Goal: Transaction & Acquisition: Purchase product/service

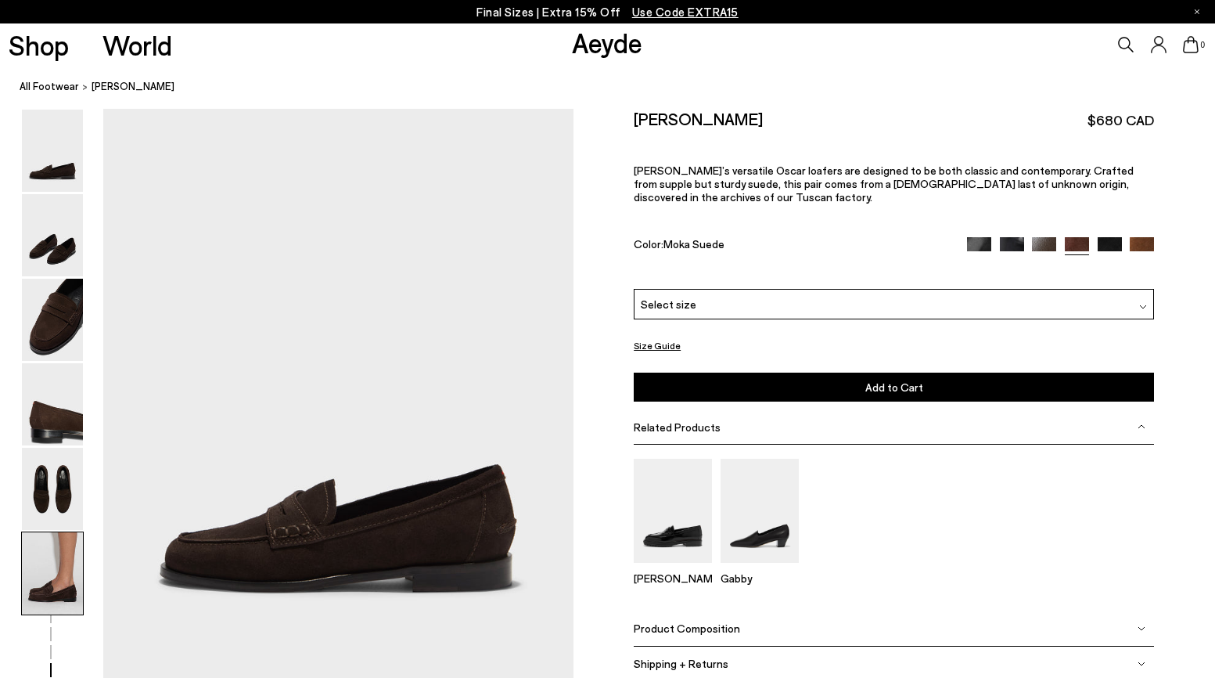
scroll to position [3206, 0]
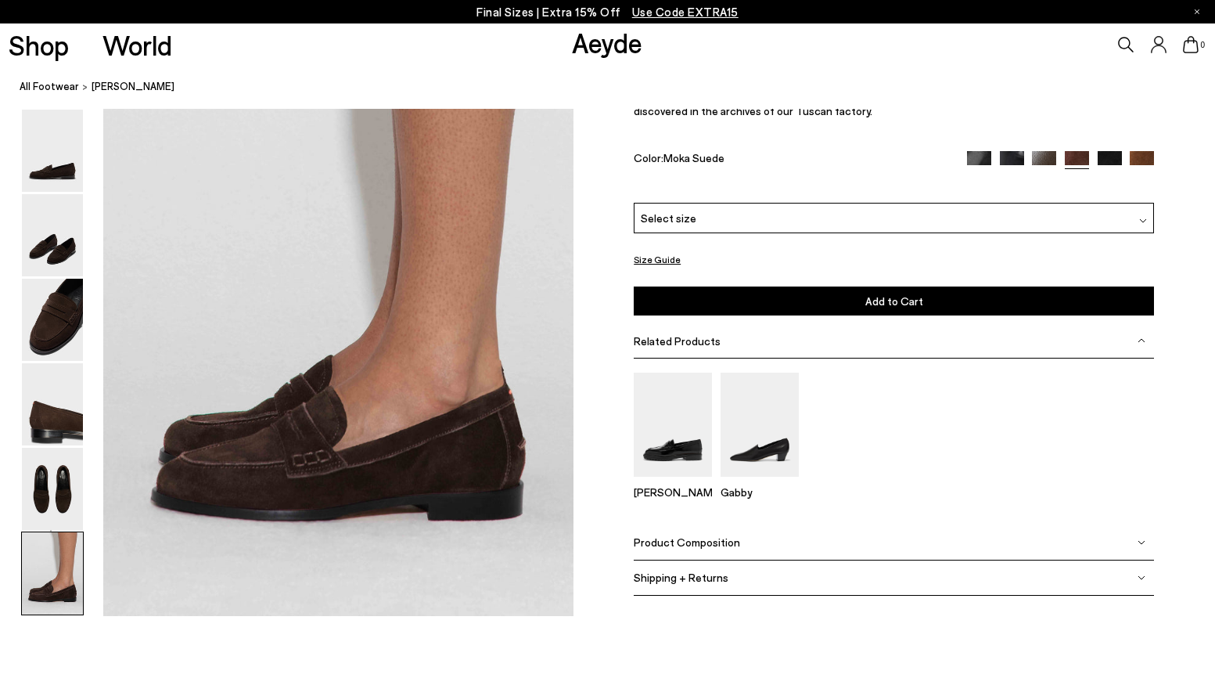
click at [703, 548] on span "Product Composition" at bounding box center [687, 541] width 106 height 13
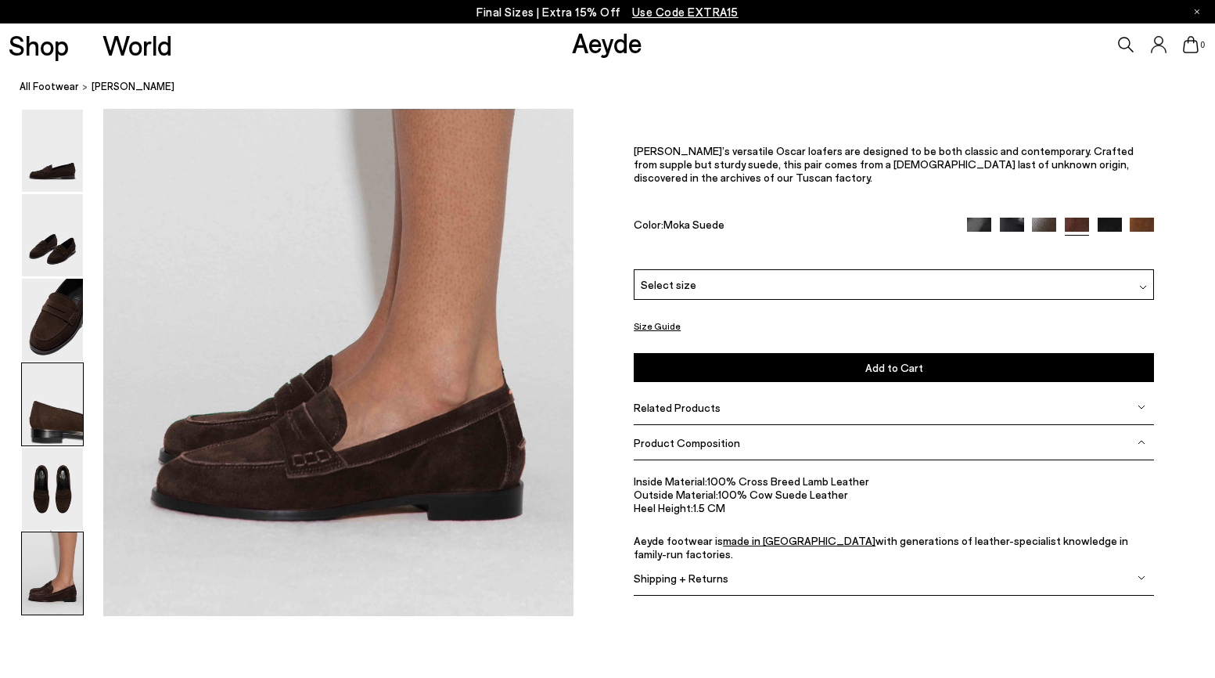
click at [52, 425] on img at bounding box center [52, 404] width 61 height 82
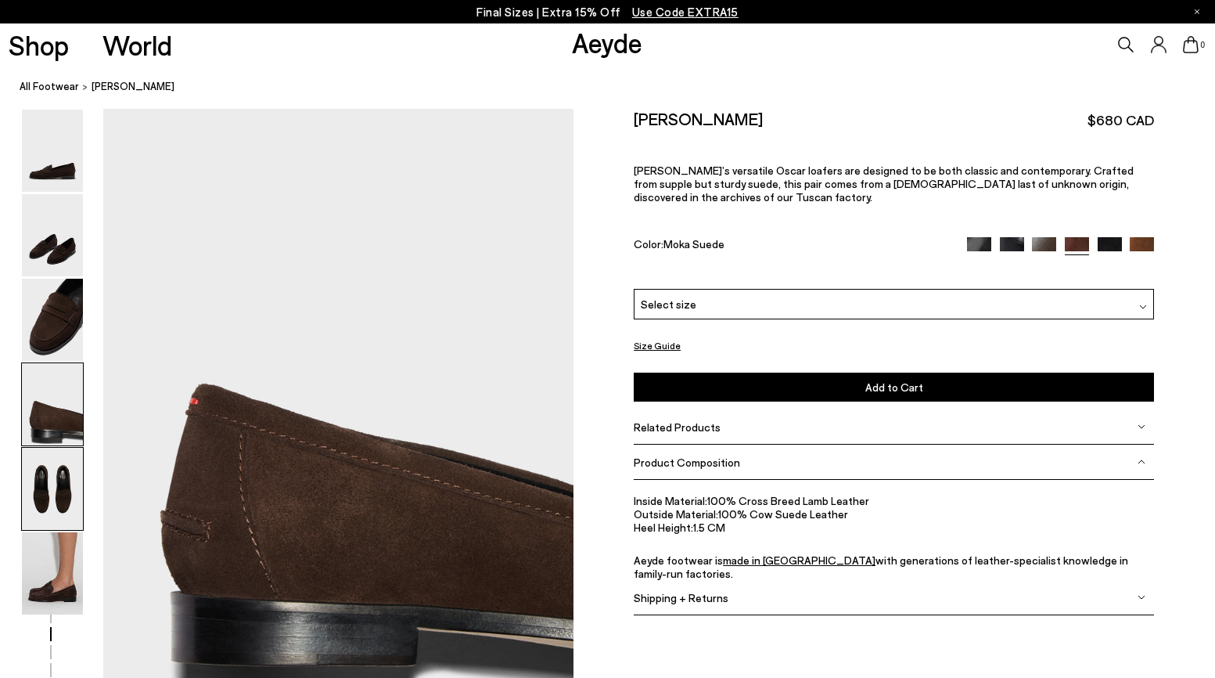
click at [34, 482] on img at bounding box center [52, 489] width 61 height 82
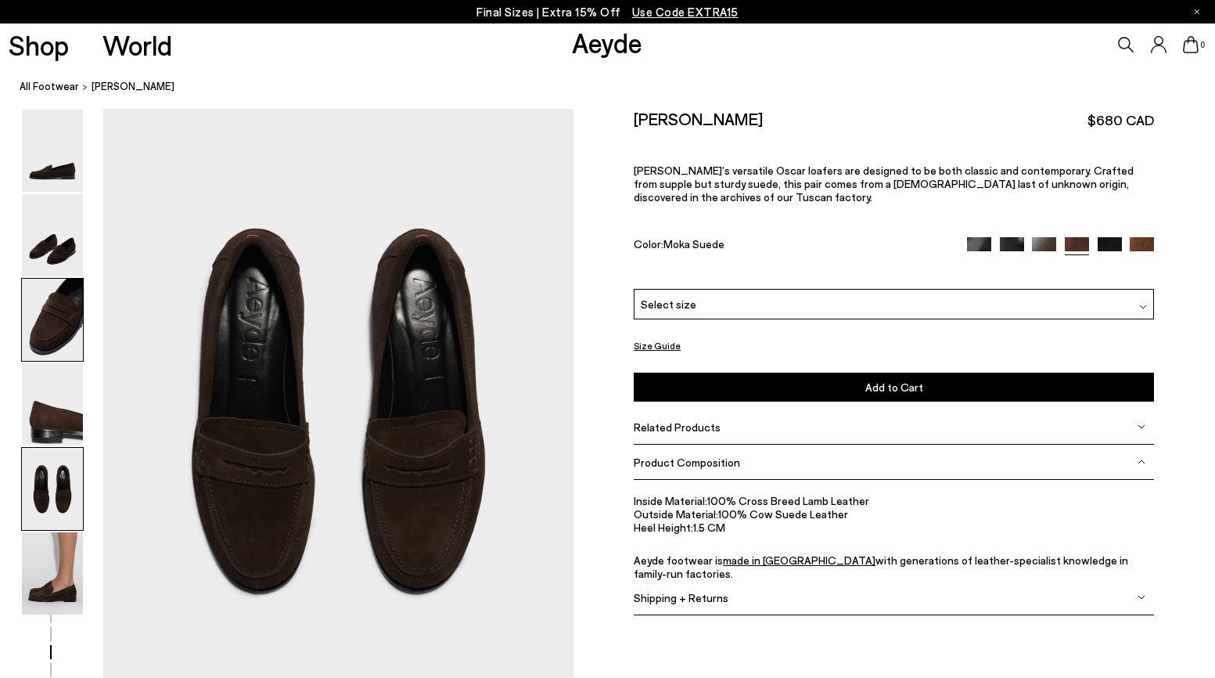
click at [46, 334] on img at bounding box center [52, 320] width 61 height 82
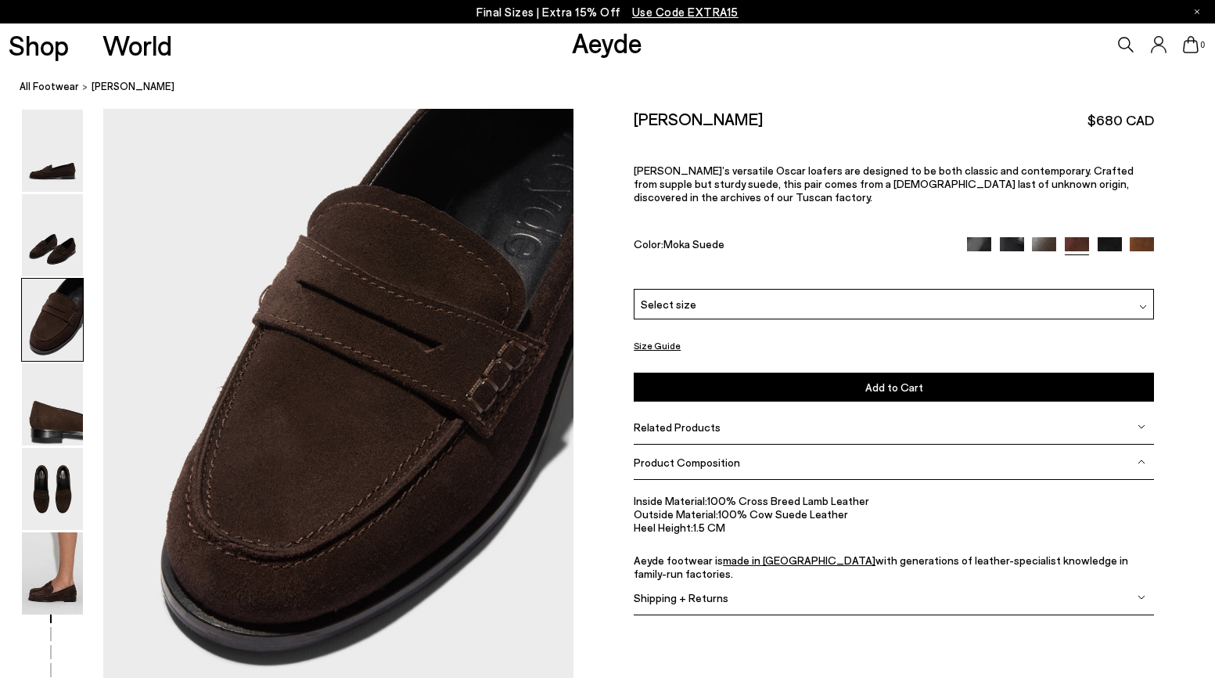
scroll to position [1213, 0]
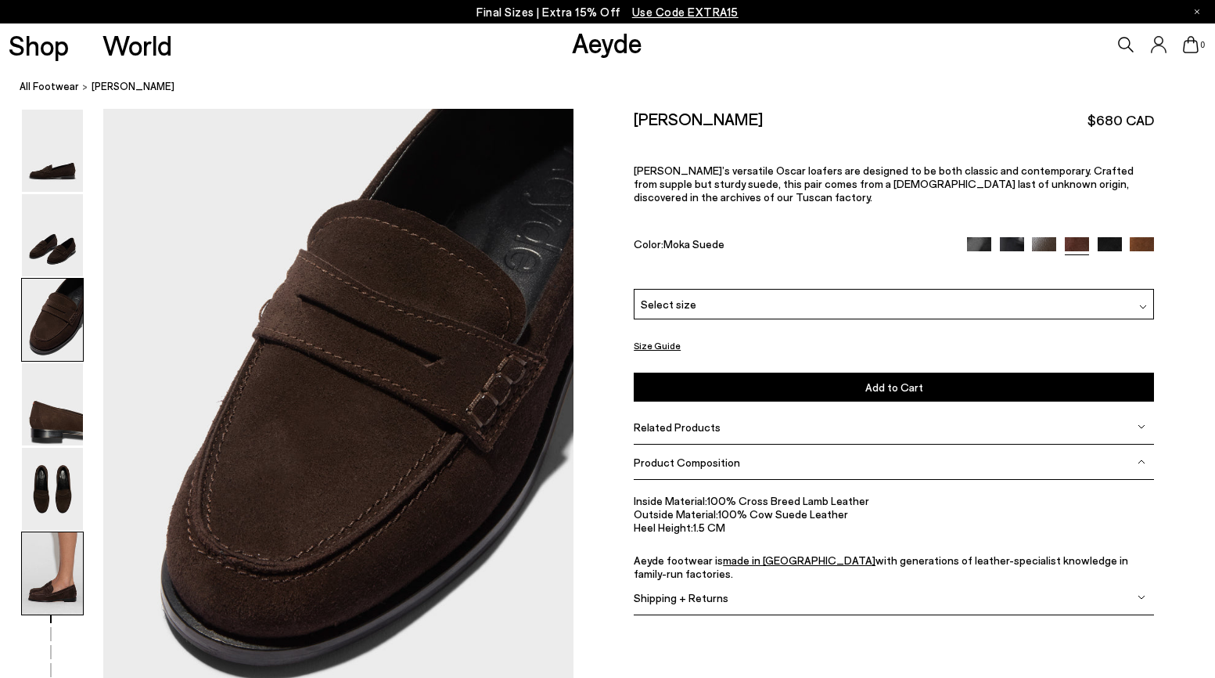
click at [57, 566] on img at bounding box center [52, 573] width 61 height 82
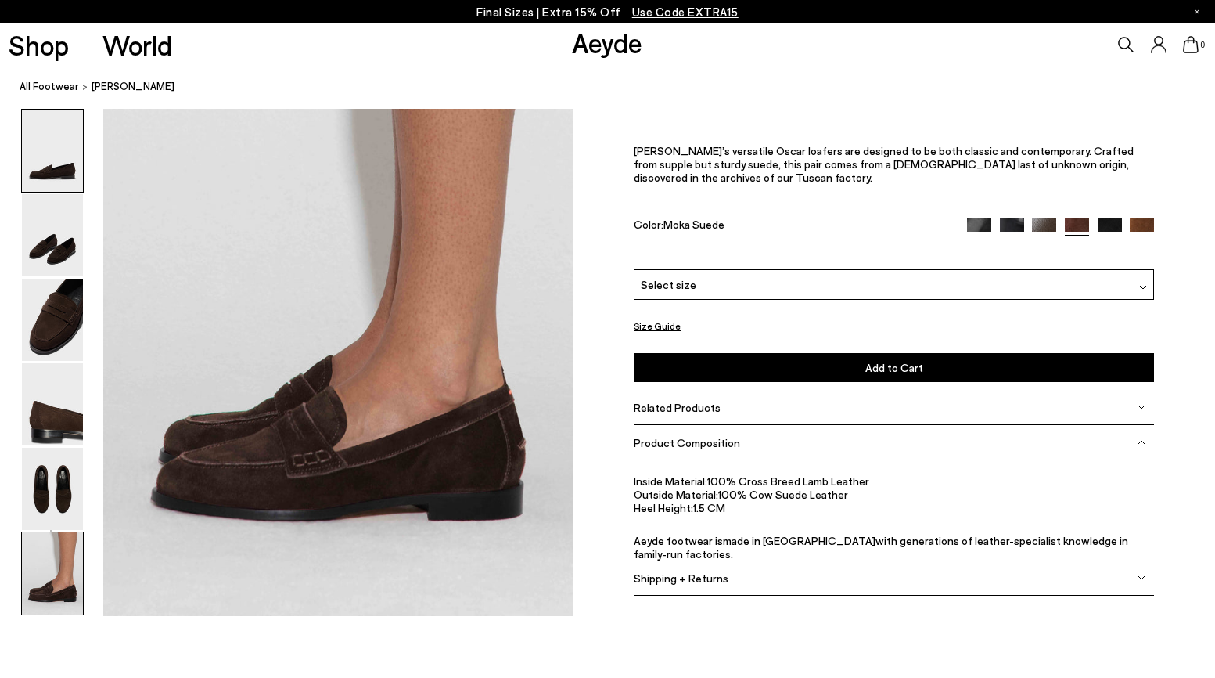
click at [49, 171] on img at bounding box center [52, 151] width 61 height 82
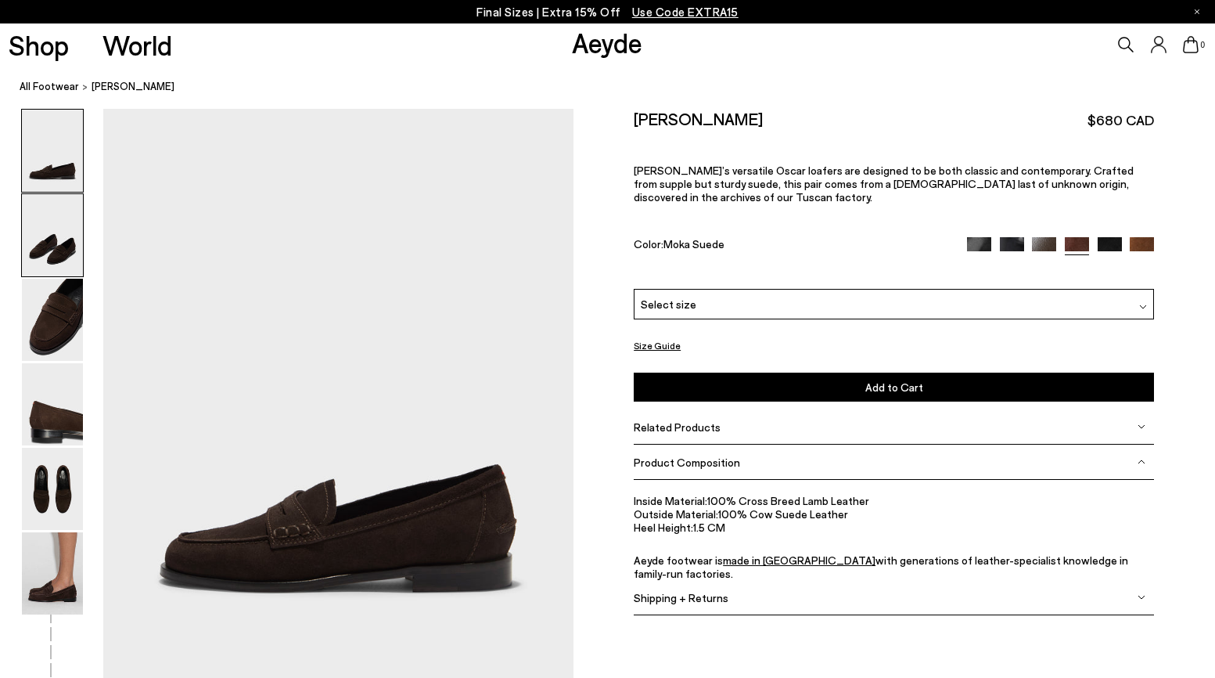
click at [50, 253] on img at bounding box center [52, 235] width 61 height 82
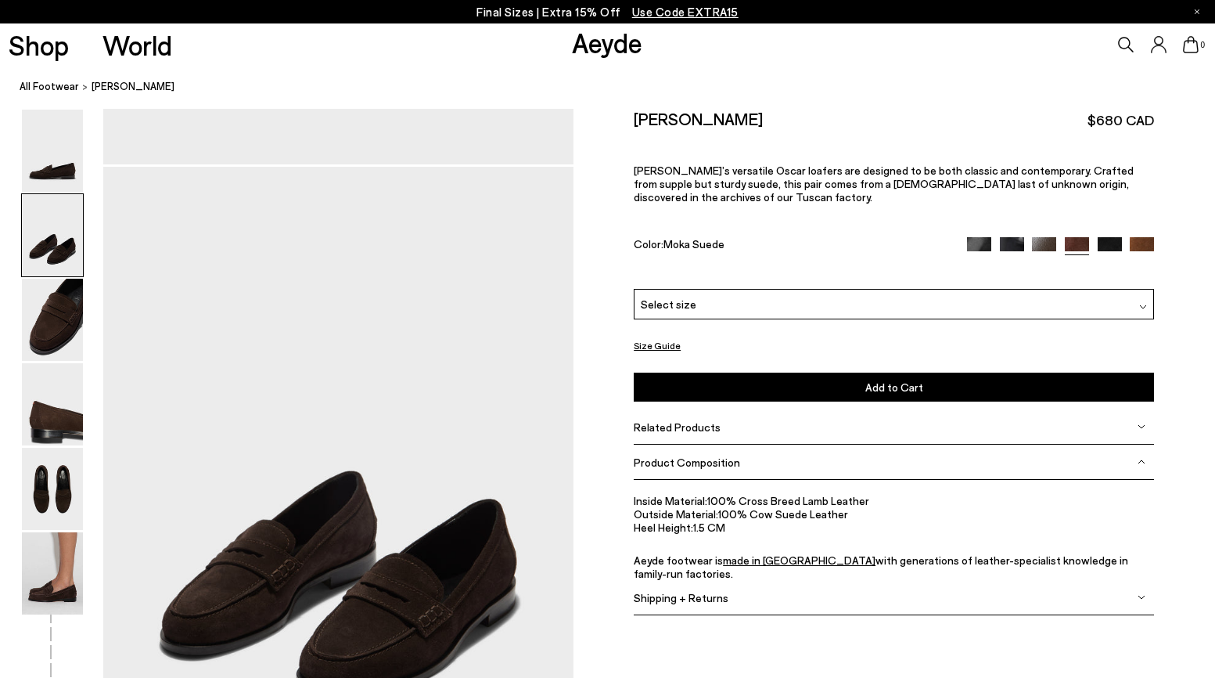
scroll to position [584, 0]
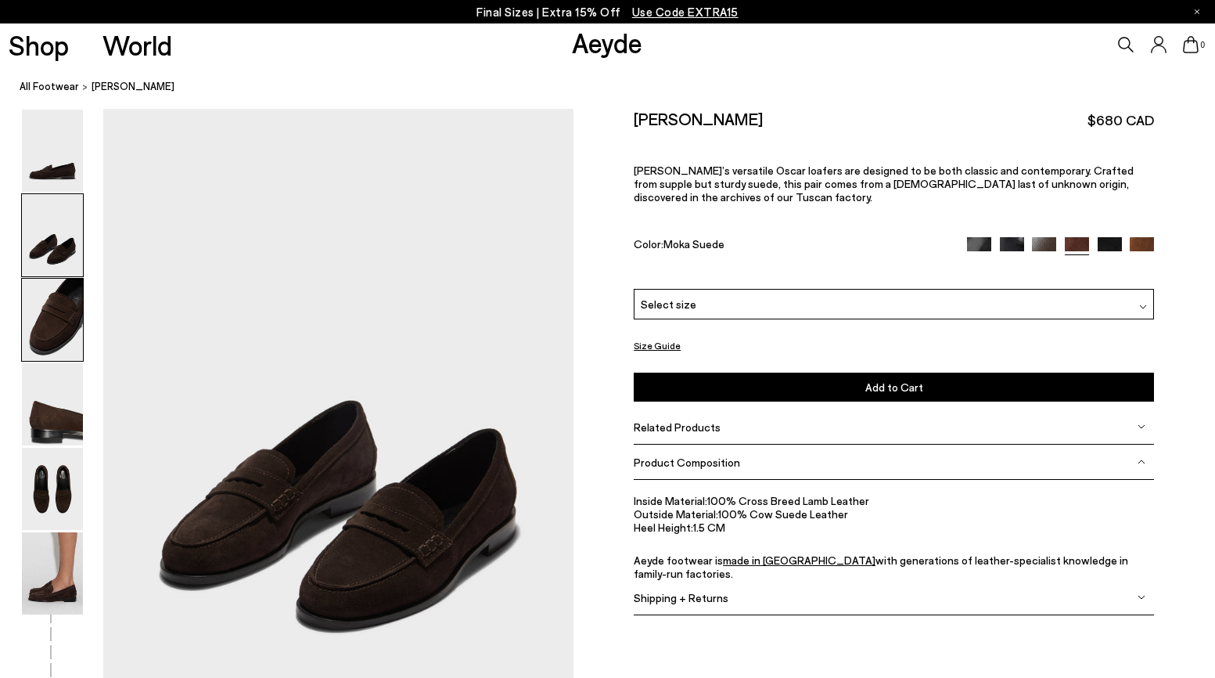
click at [62, 317] on img at bounding box center [52, 320] width 61 height 82
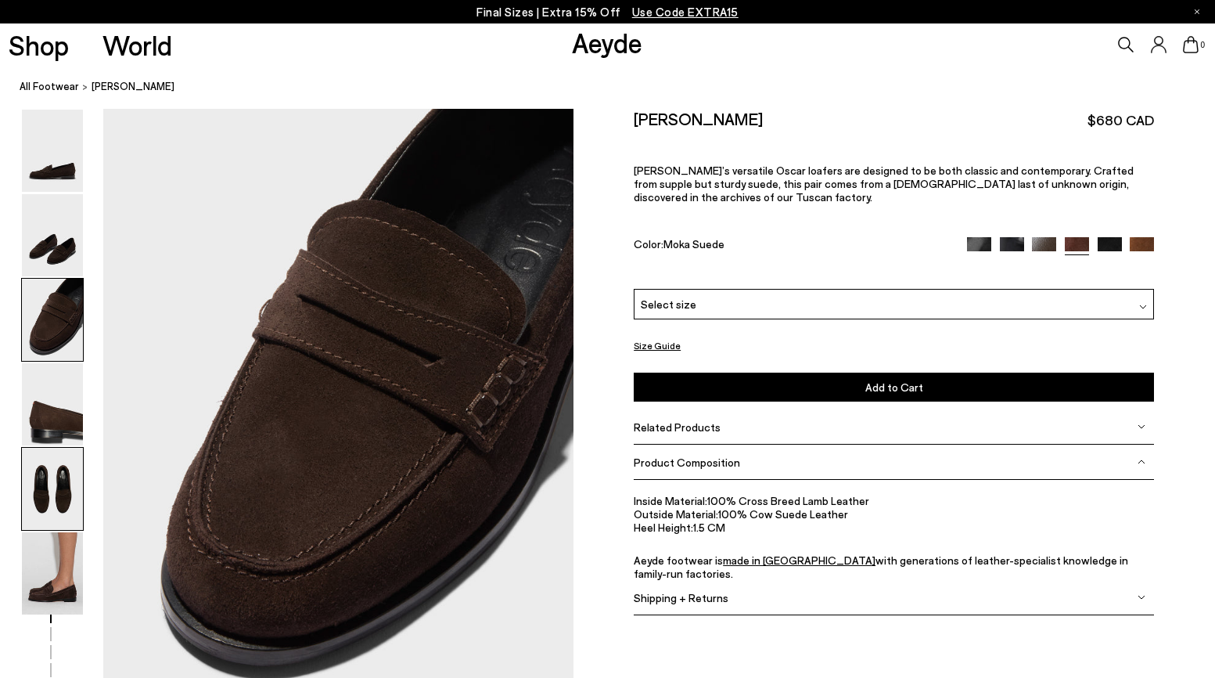
click at [52, 485] on img at bounding box center [52, 489] width 61 height 82
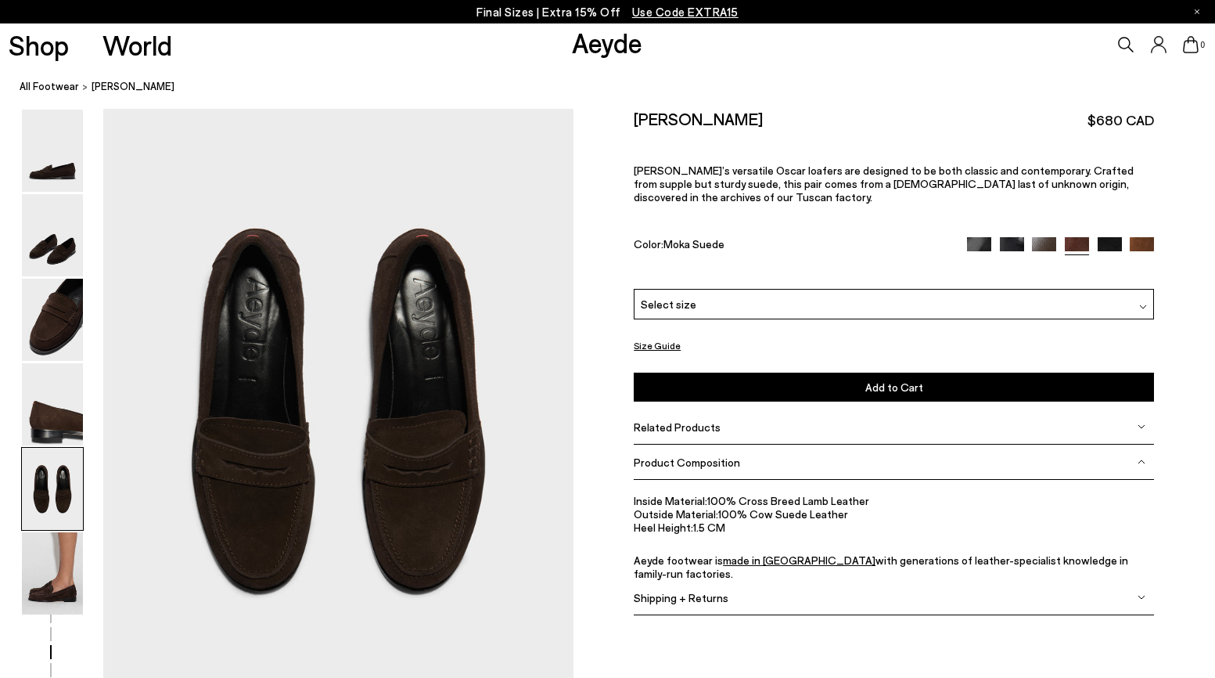
click at [63, 499] on img at bounding box center [52, 489] width 61 height 82
click at [63, 569] on img at bounding box center [52, 573] width 61 height 82
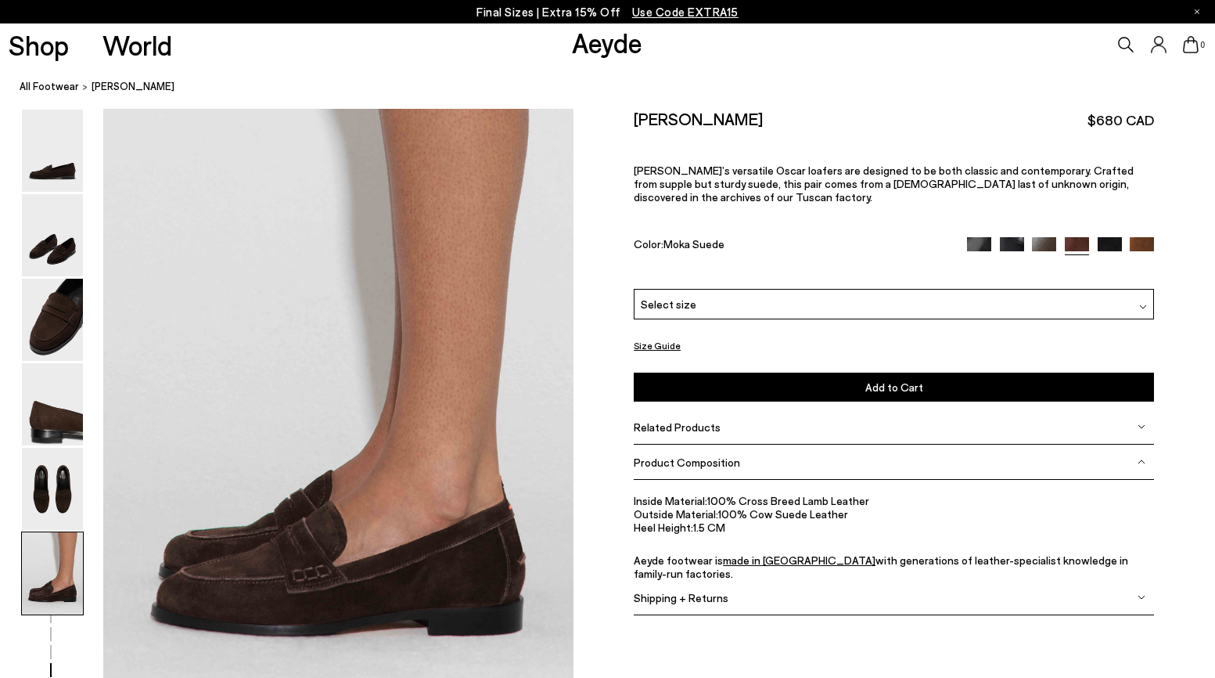
scroll to position [3206, 0]
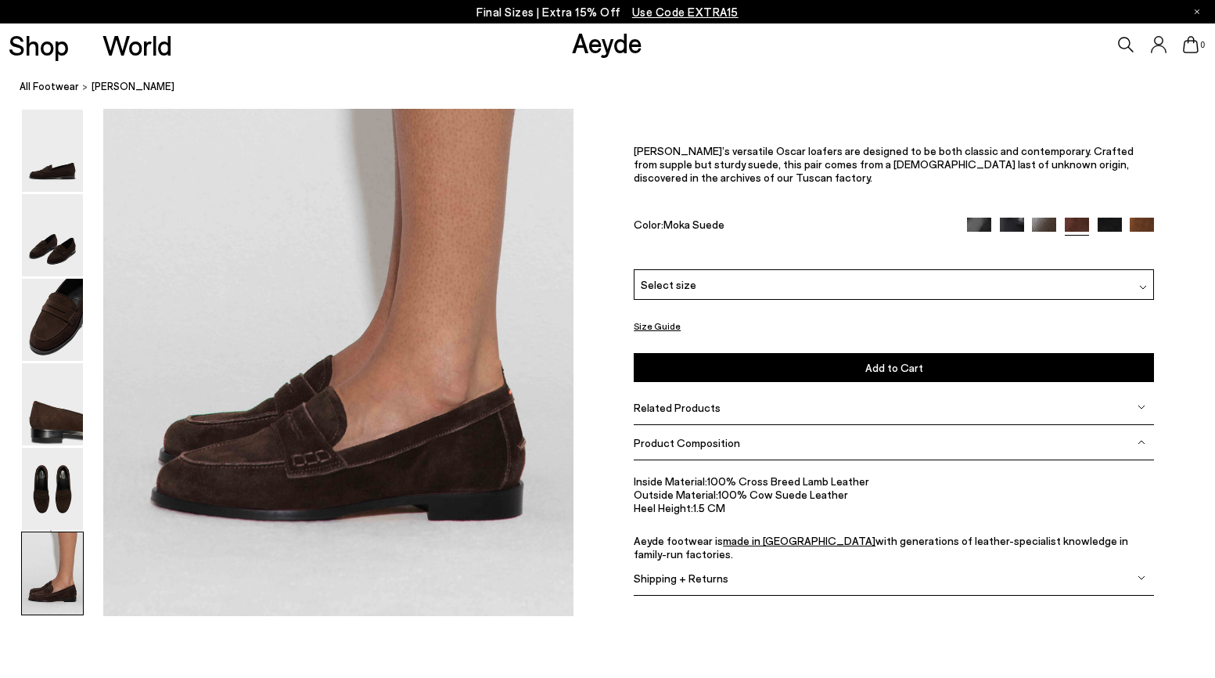
click at [61, 581] on img at bounding box center [52, 573] width 61 height 82
click at [70, 499] on img at bounding box center [52, 489] width 61 height 82
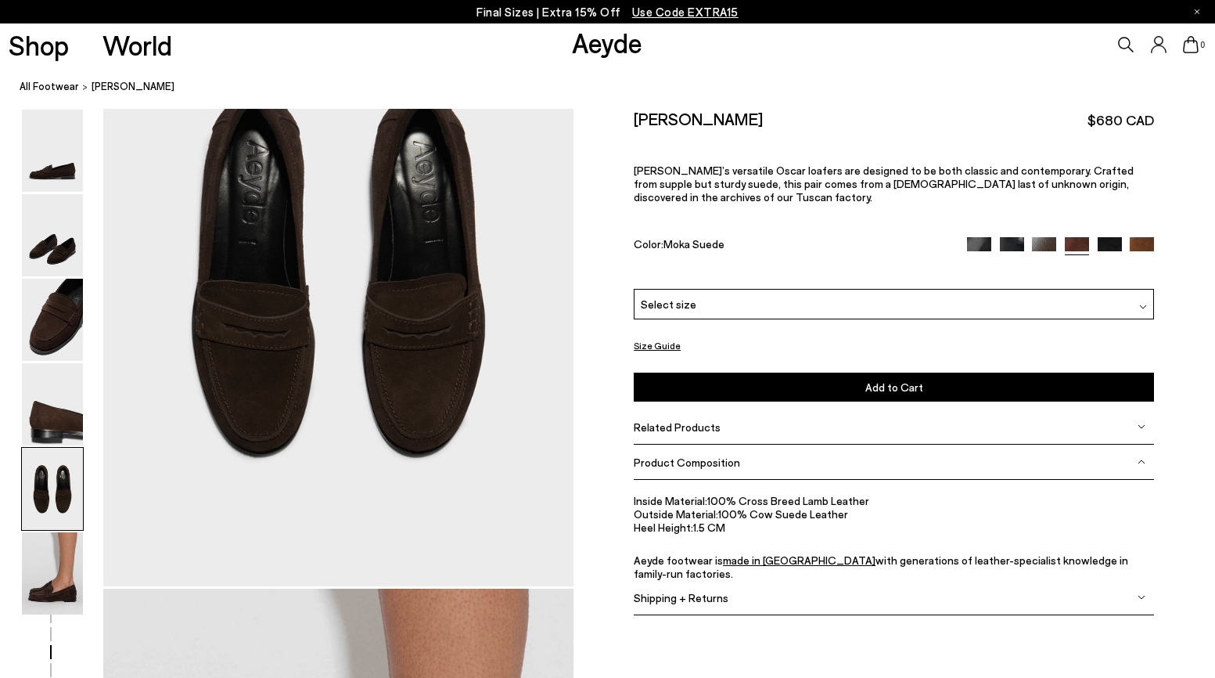
scroll to position [2470, 0]
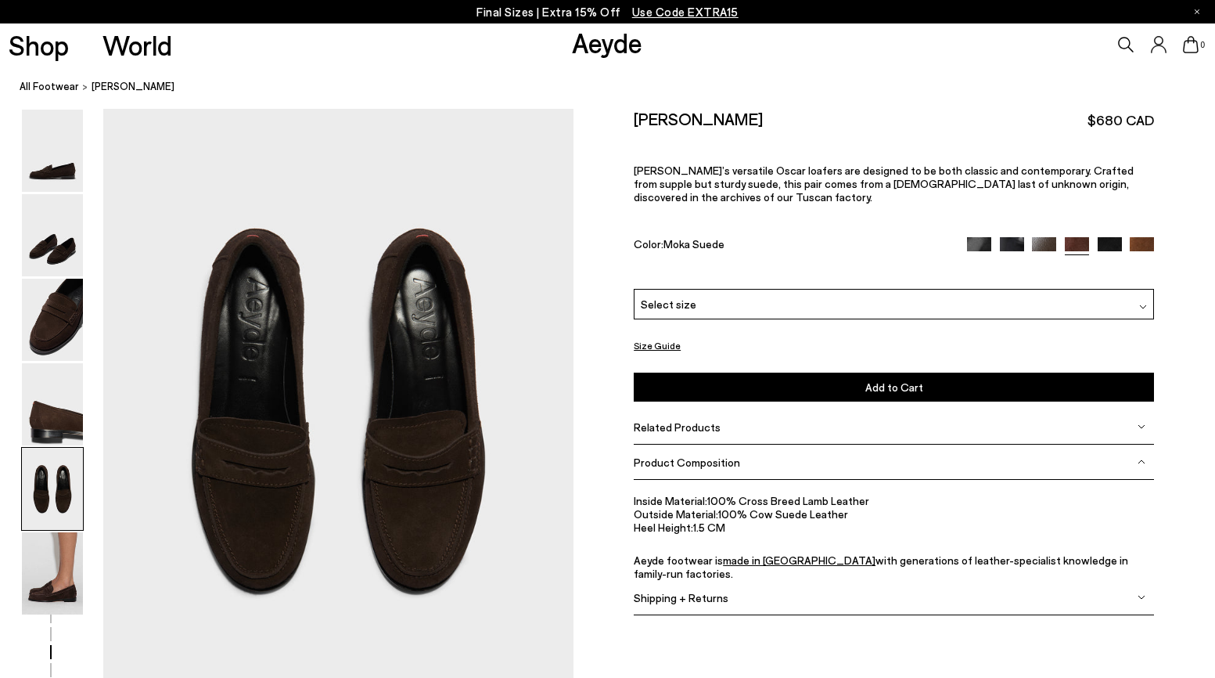
click at [52, 317] on img at bounding box center [52, 320] width 61 height 82
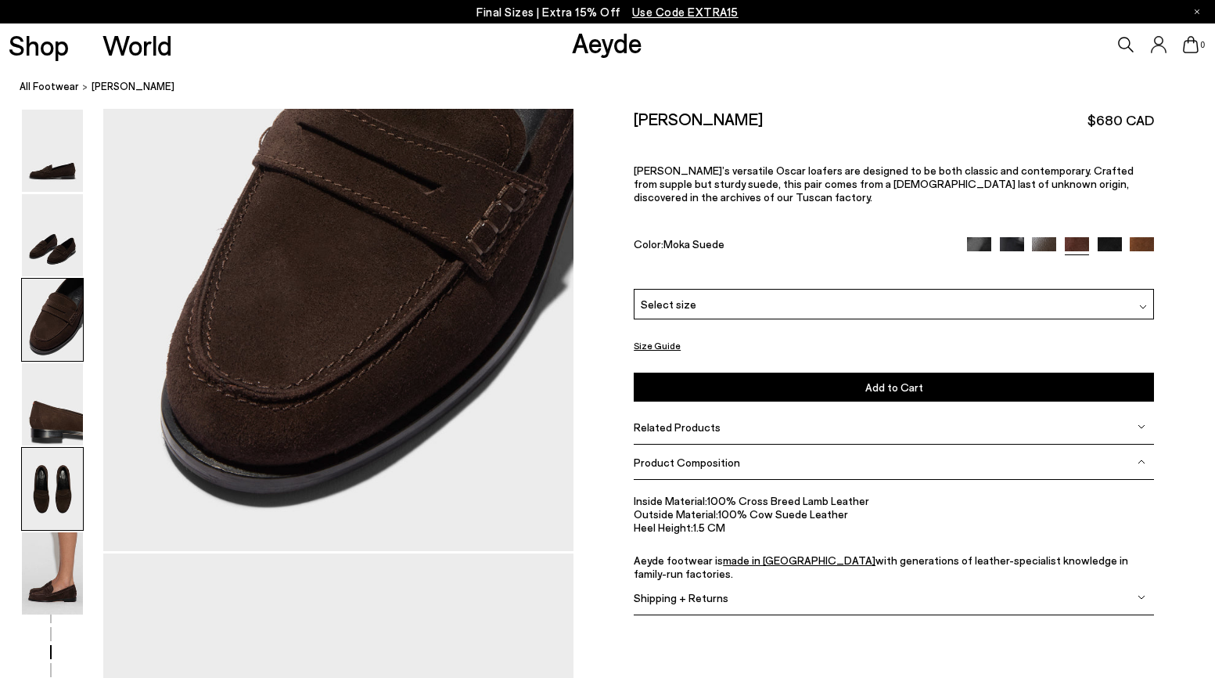
scroll to position [1213, 0]
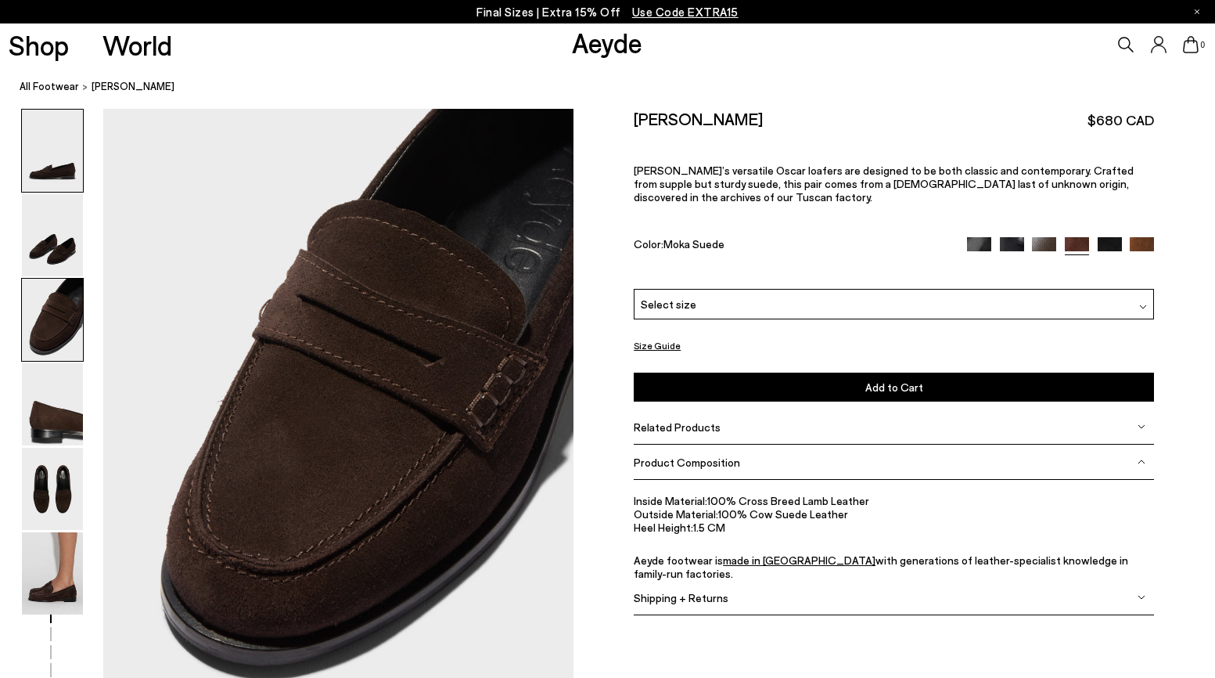
click at [50, 159] on img at bounding box center [52, 151] width 61 height 82
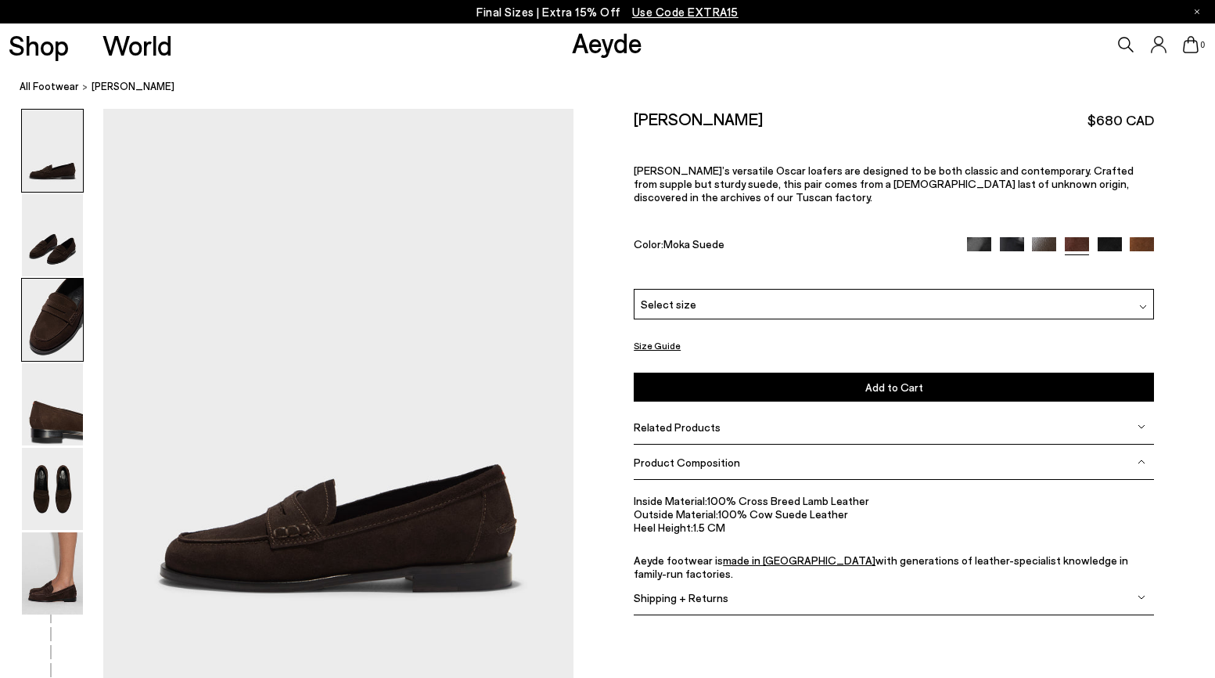
click at [46, 331] on img at bounding box center [52, 320] width 61 height 82
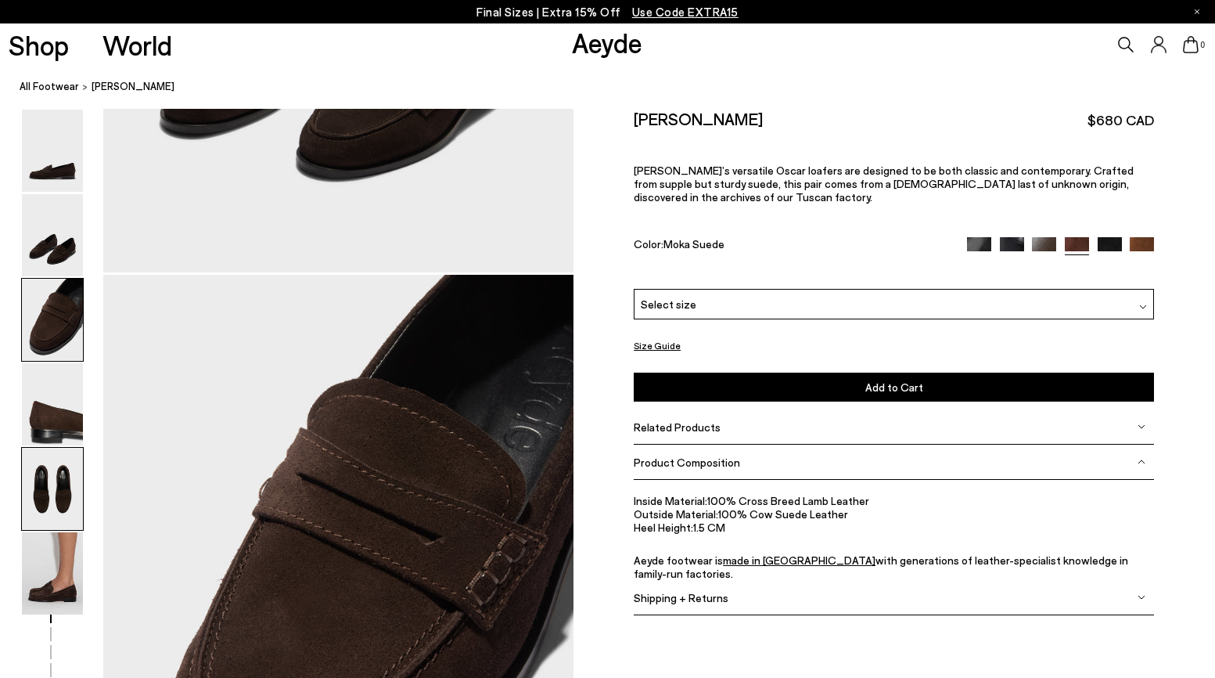
scroll to position [1213, 0]
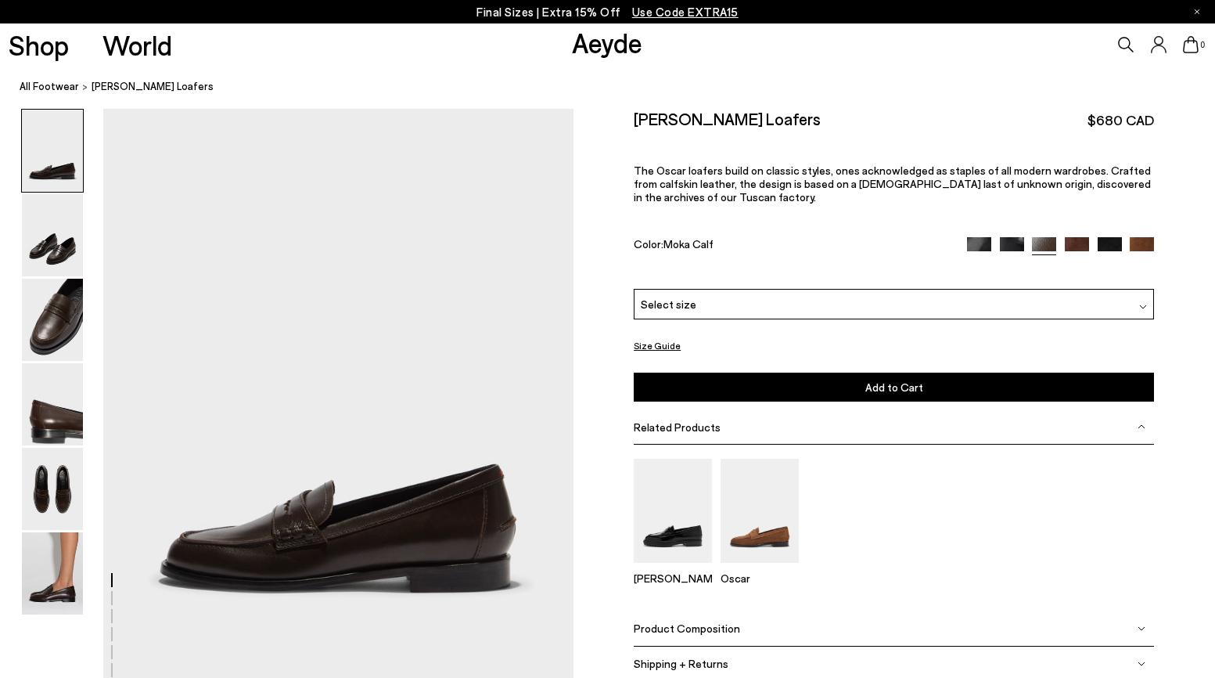
click at [700, 302] on div "Select size" at bounding box center [894, 304] width 520 height 31
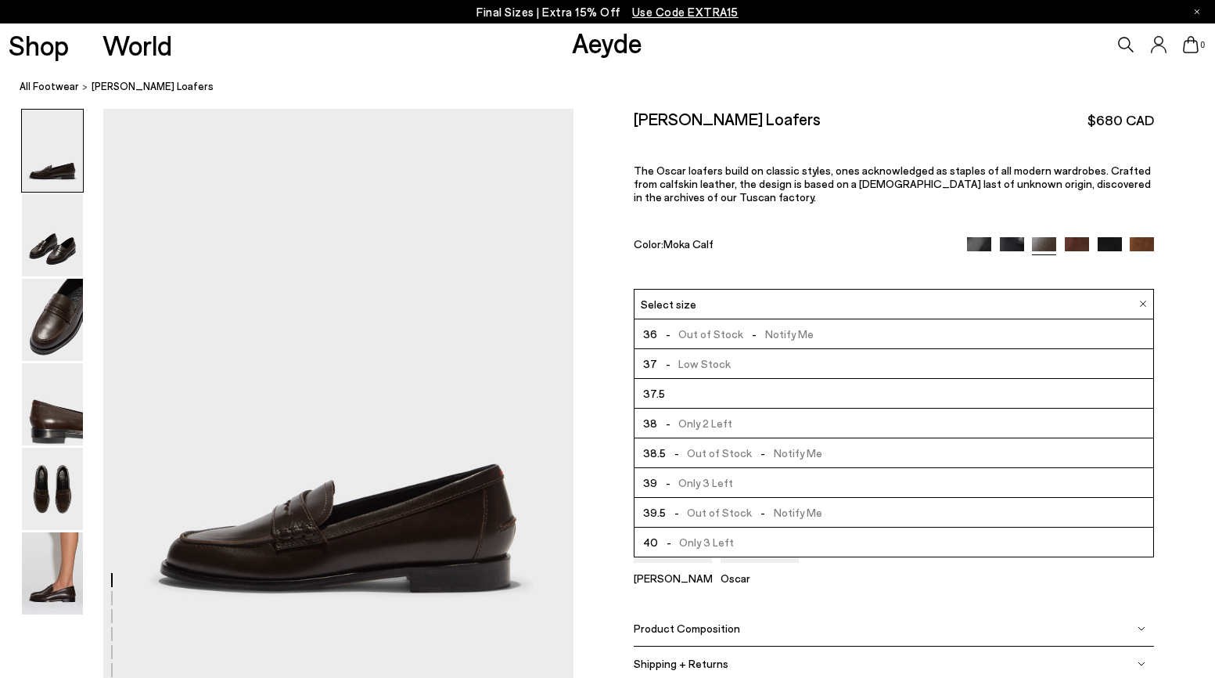
click at [726, 448] on span "- Out of Stock - Notify Me" at bounding box center [744, 453] width 156 height 20
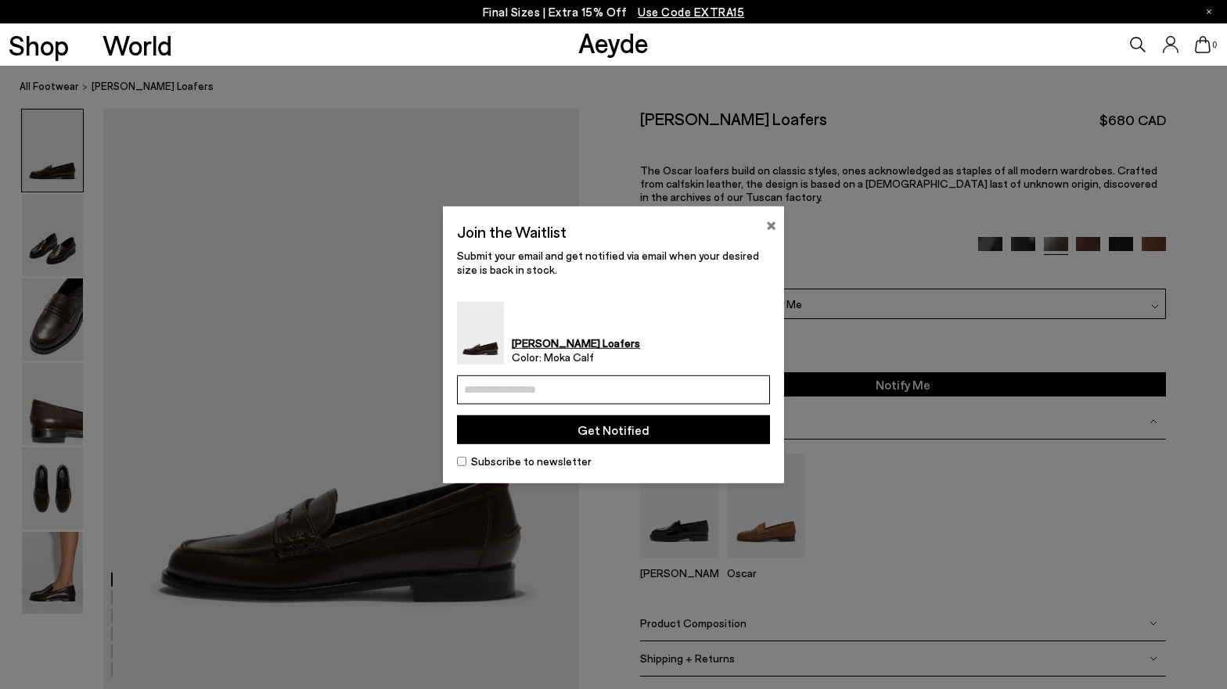
click at [773, 226] on button "×" at bounding box center [771, 223] width 10 height 19
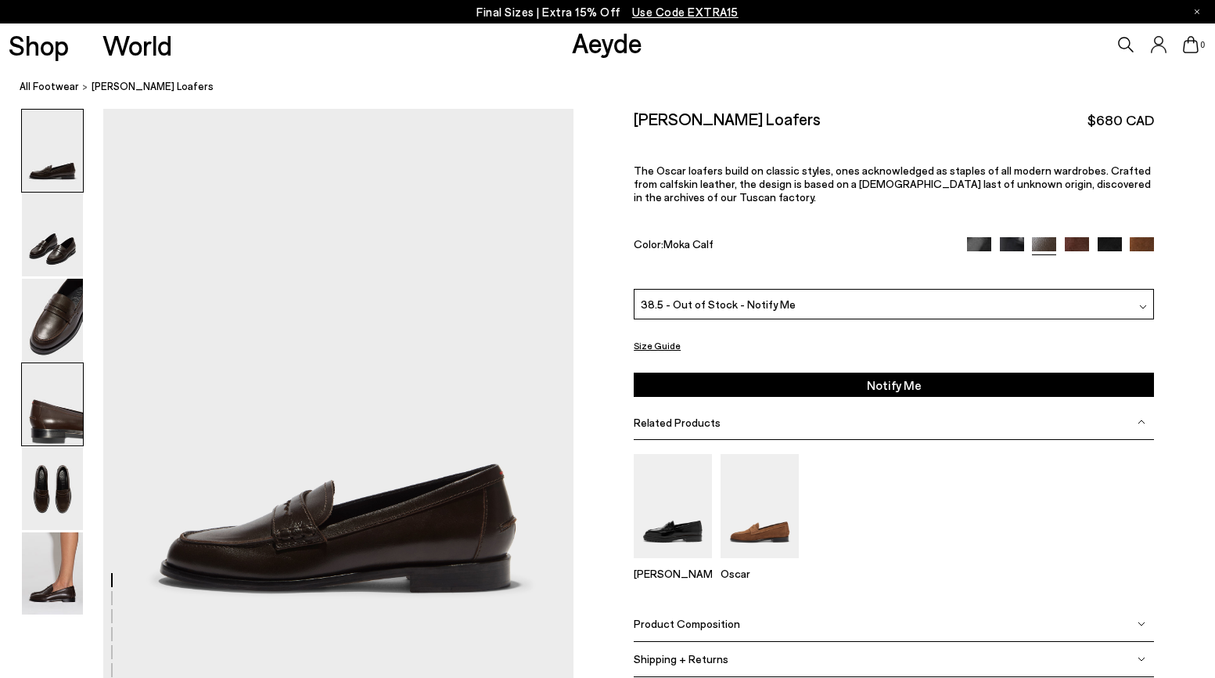
click at [71, 415] on img at bounding box center [52, 404] width 61 height 82
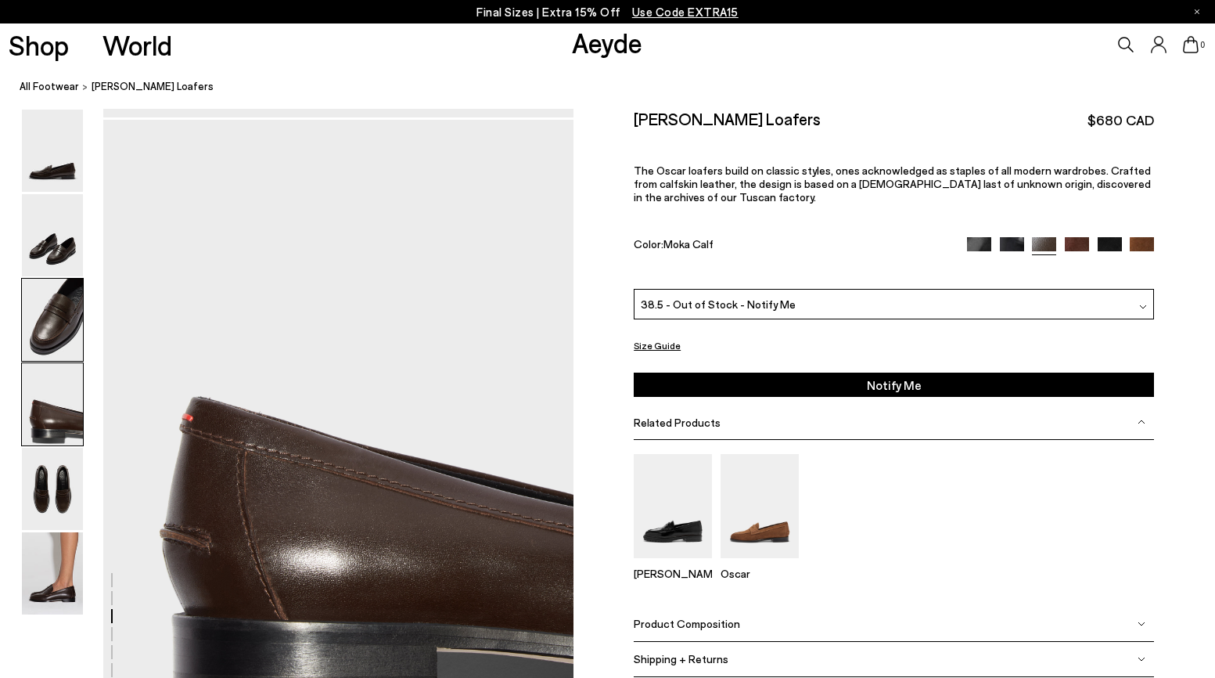
scroll to position [1841, 0]
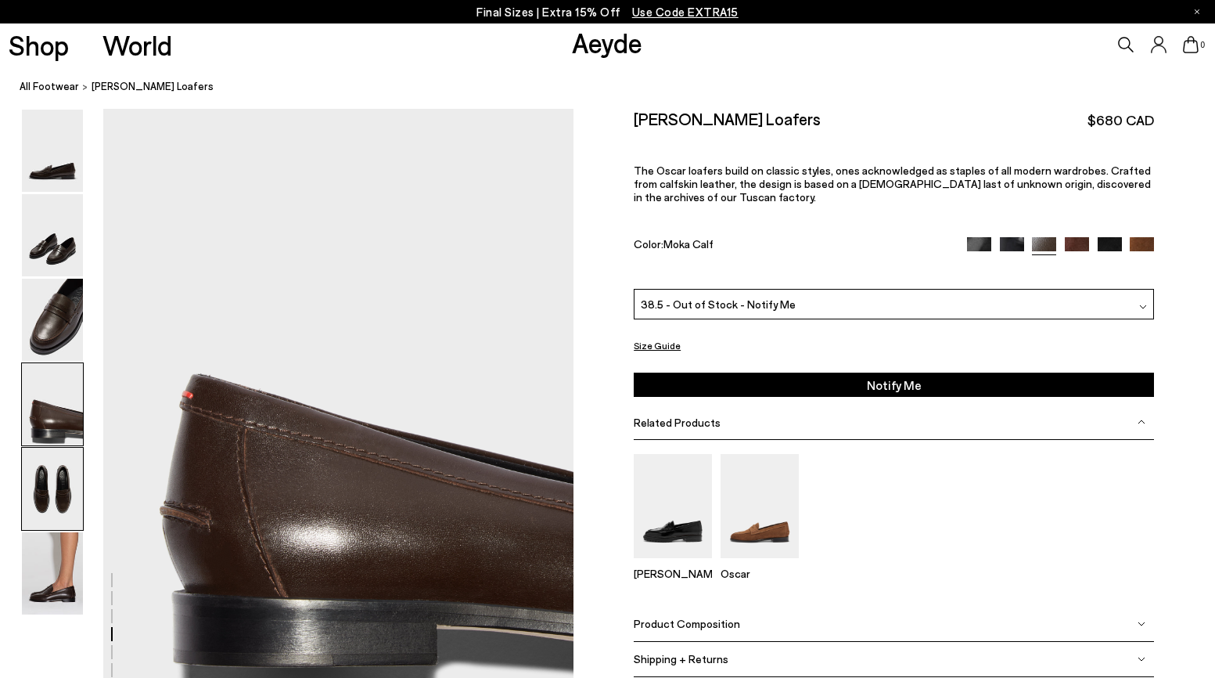
drag, startPoint x: 67, startPoint y: 550, endPoint x: 62, endPoint y: 520, distance: 30.1
click at [67, 550] on img at bounding box center [52, 573] width 61 height 82
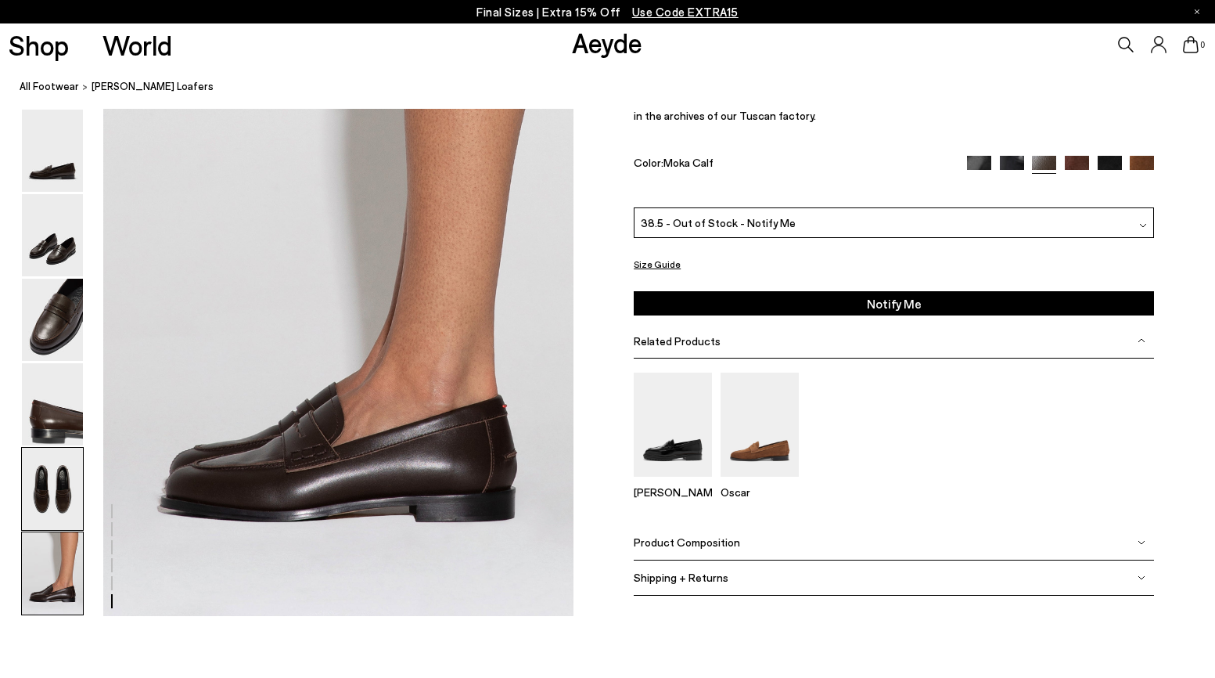
click at [61, 491] on img at bounding box center [52, 489] width 61 height 82
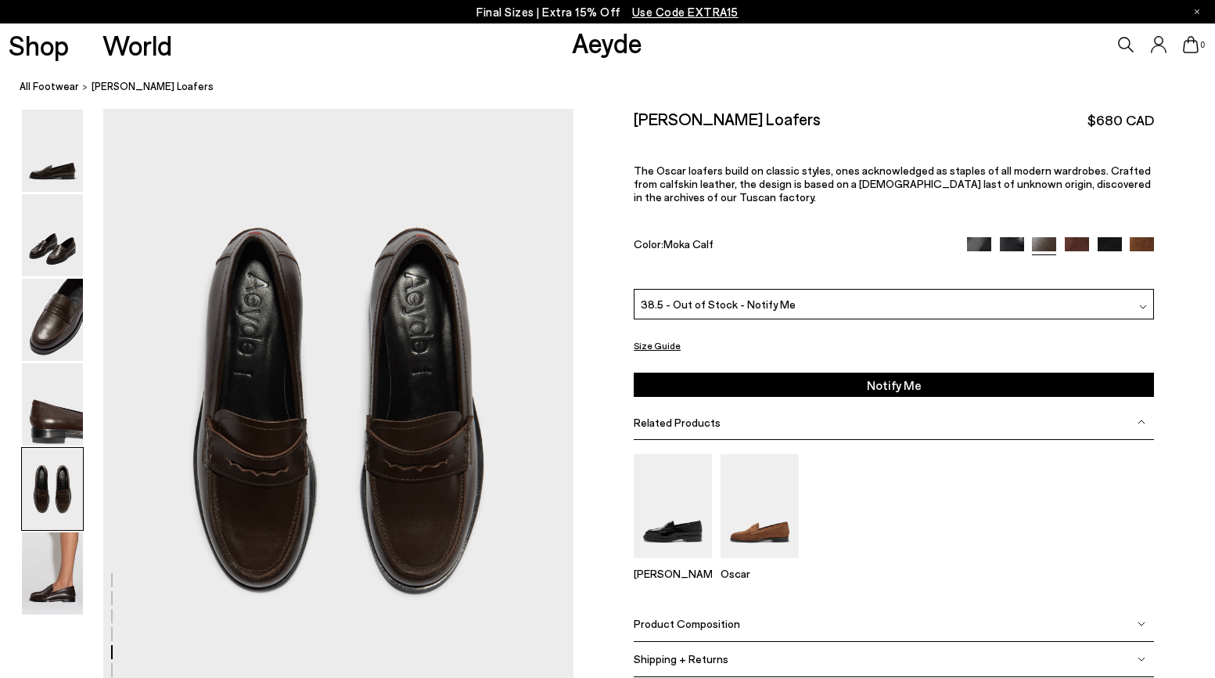
scroll to position [2470, 0]
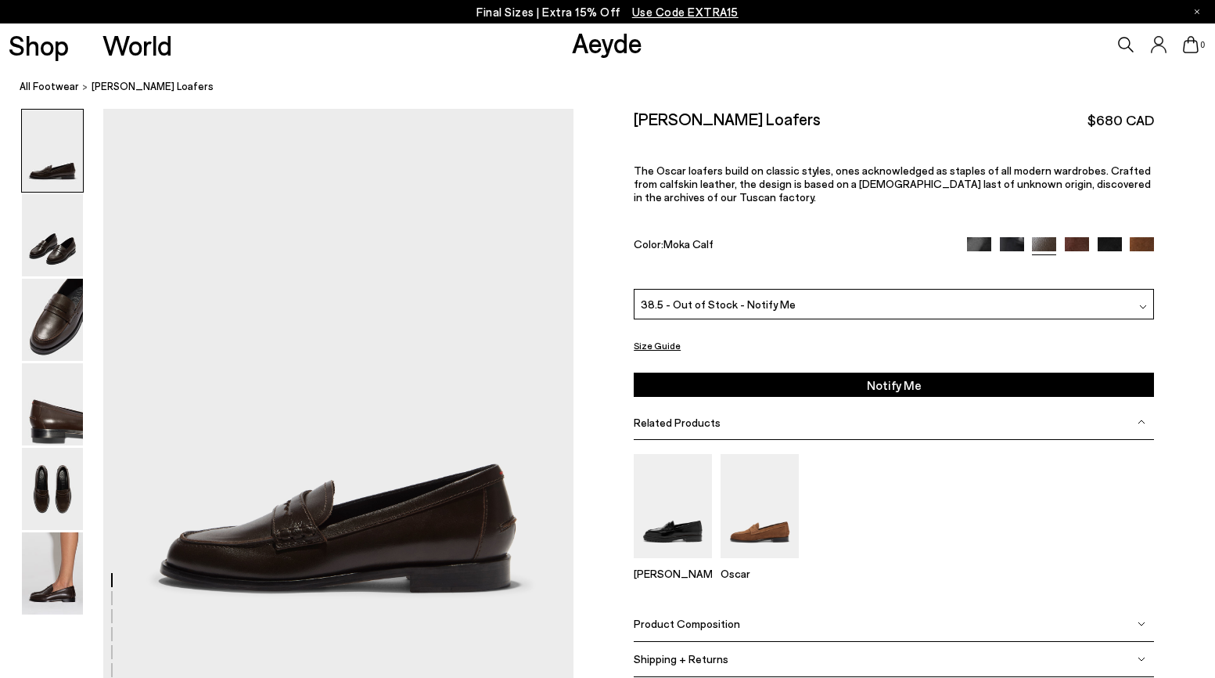
click at [129, 84] on span "Oscar Leather Loafers" at bounding box center [153, 86] width 122 height 16
click at [30, 88] on link "All Footwear" at bounding box center [49, 86] width 59 height 16
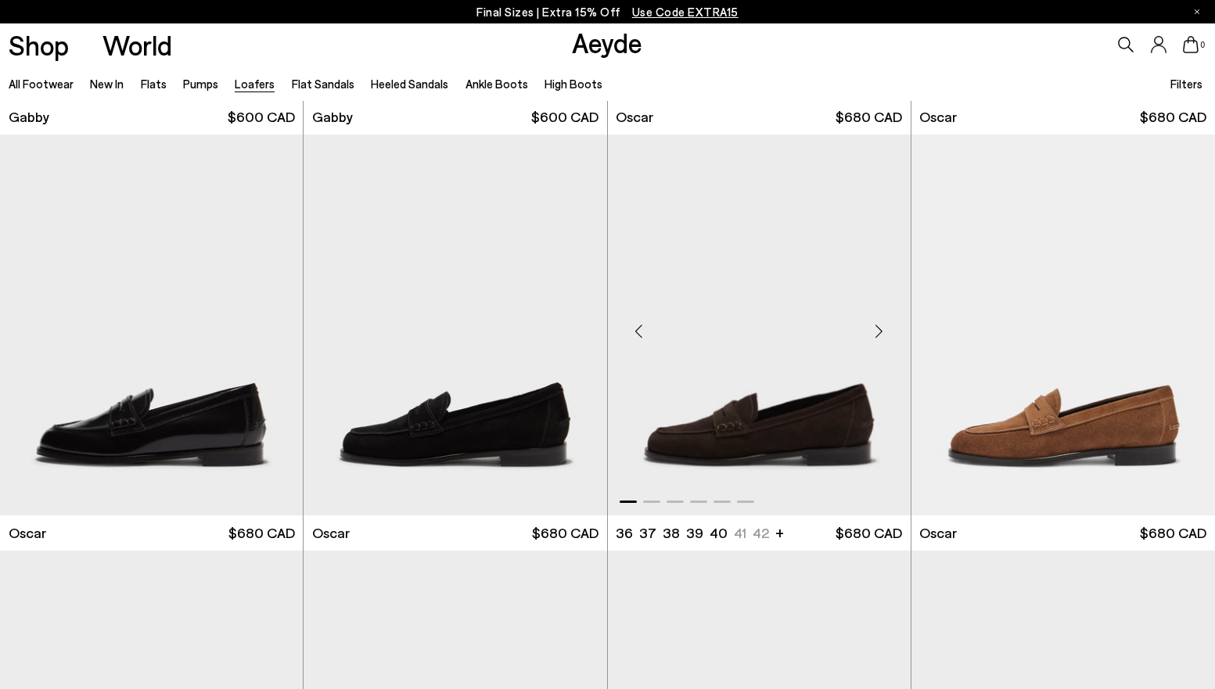
scroll to position [2493, 0]
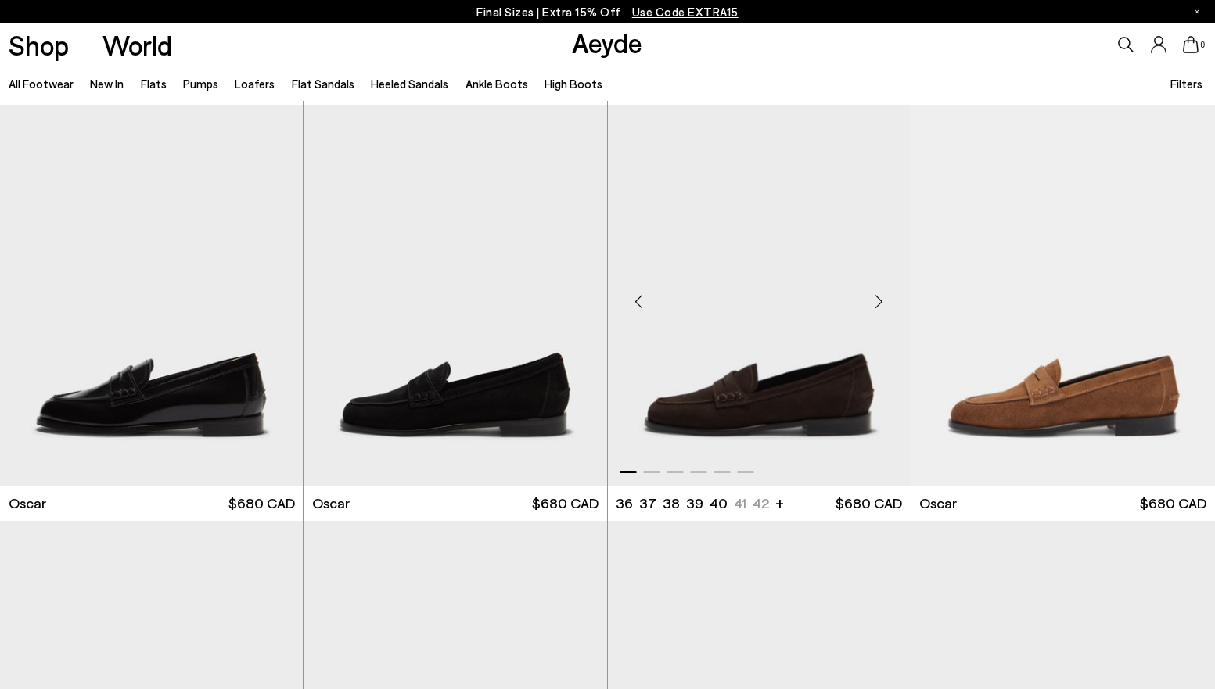
click at [780, 410] on img "1 / 6" at bounding box center [759, 295] width 303 height 381
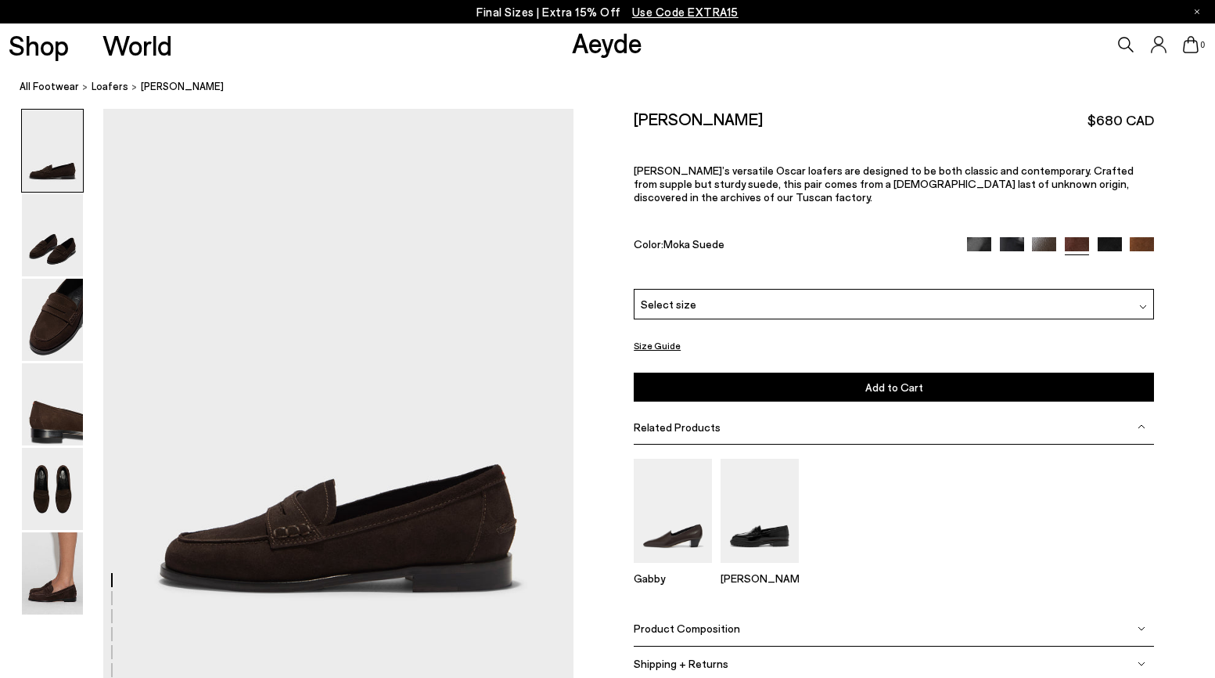
click at [721, 303] on div "Select size" at bounding box center [894, 304] width 520 height 31
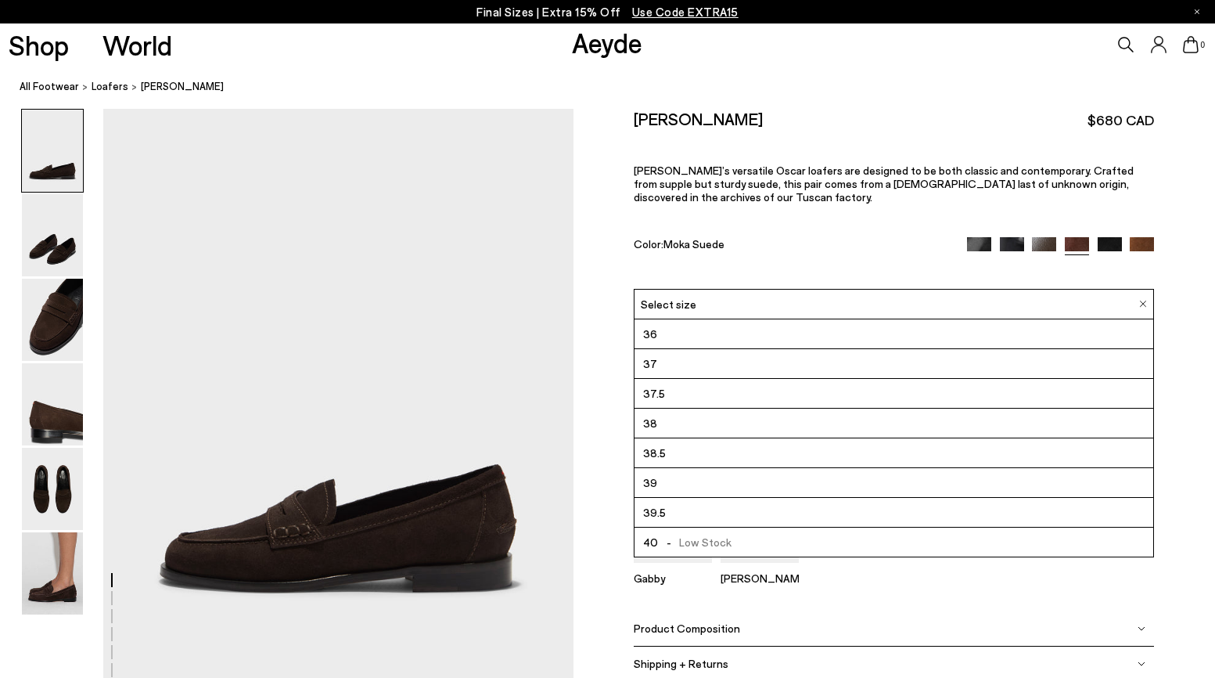
click at [682, 455] on li "38.5" at bounding box center [893, 453] width 519 height 30
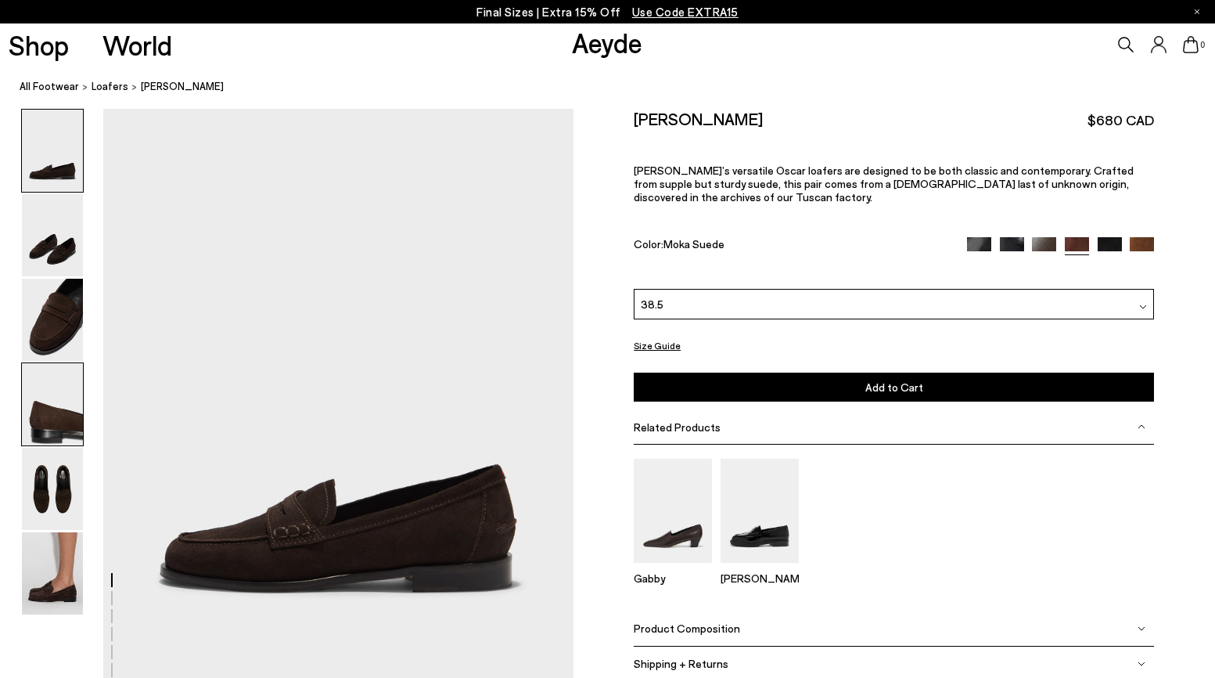
click at [31, 412] on img at bounding box center [52, 404] width 61 height 82
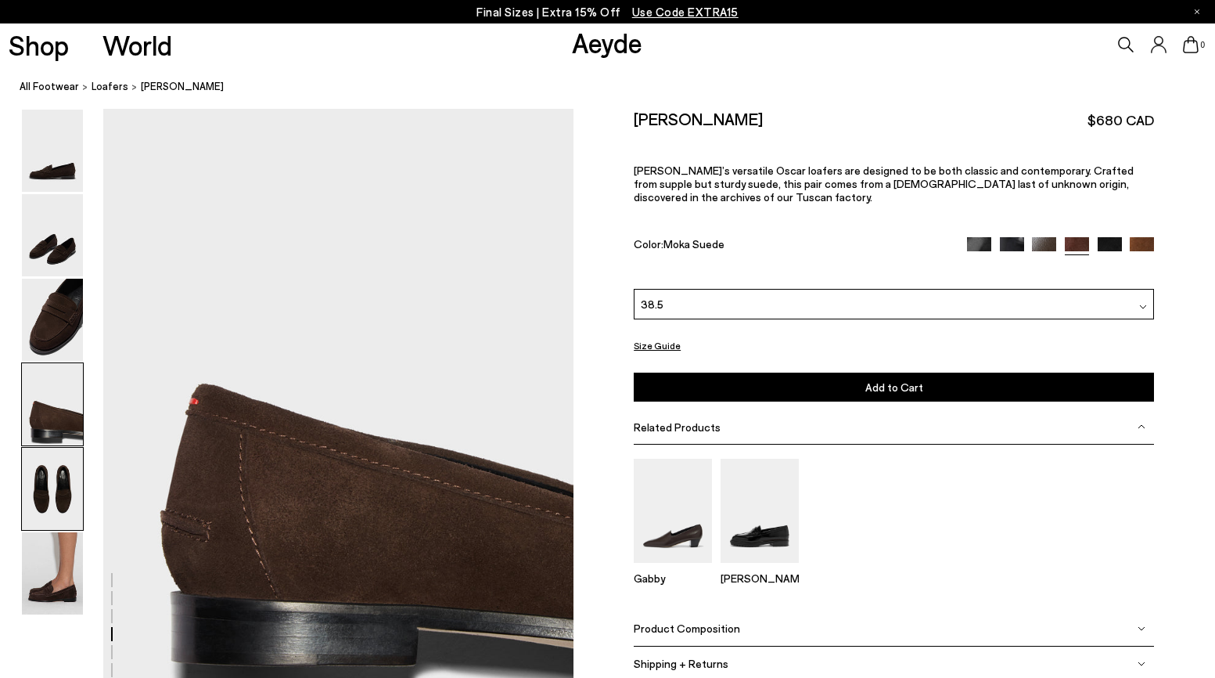
click at [55, 492] on img at bounding box center [52, 489] width 61 height 82
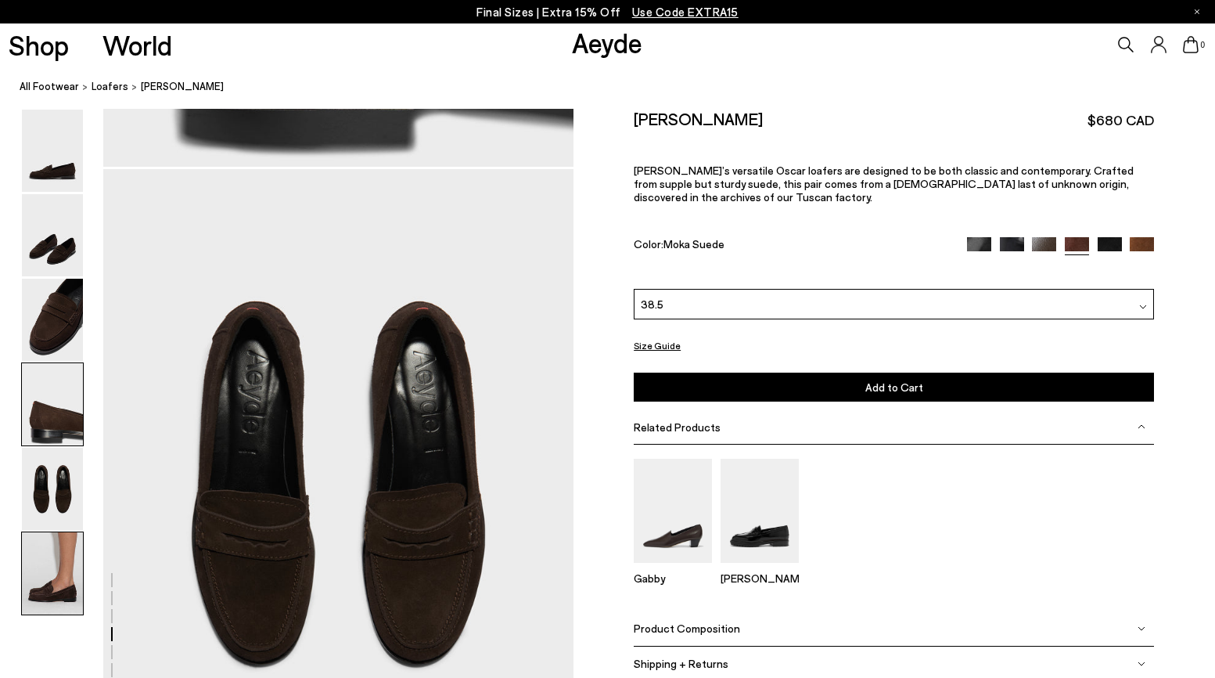
scroll to position [2470, 0]
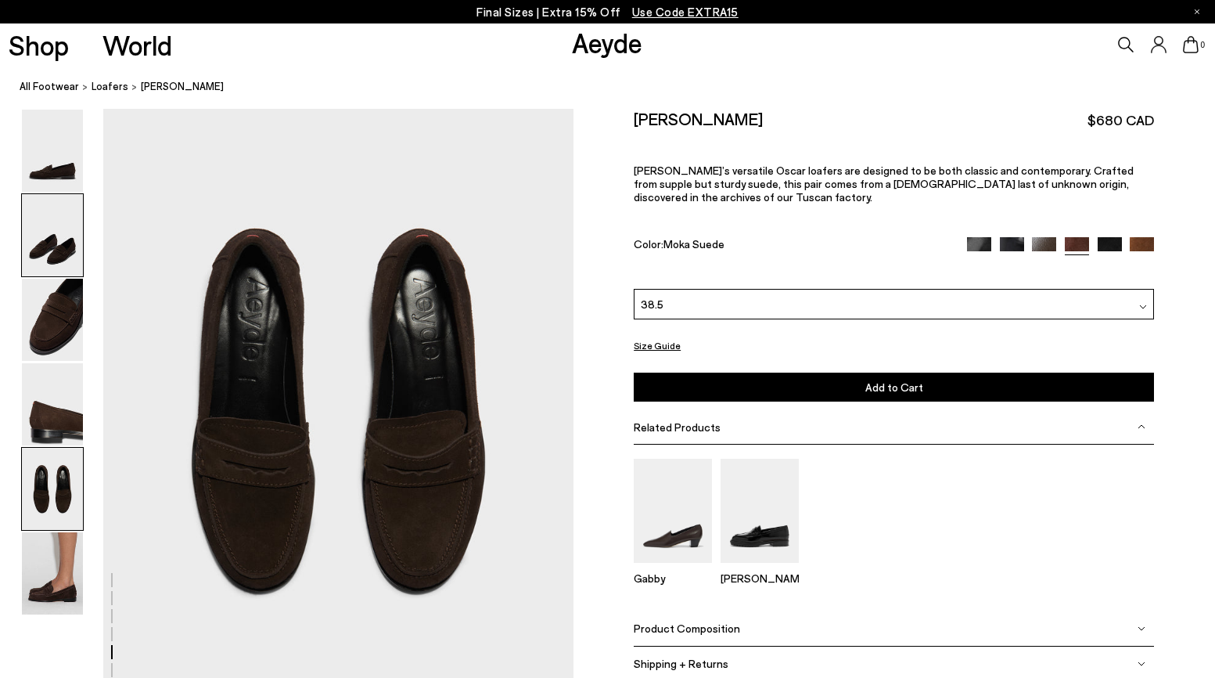
click at [63, 257] on img at bounding box center [52, 235] width 61 height 82
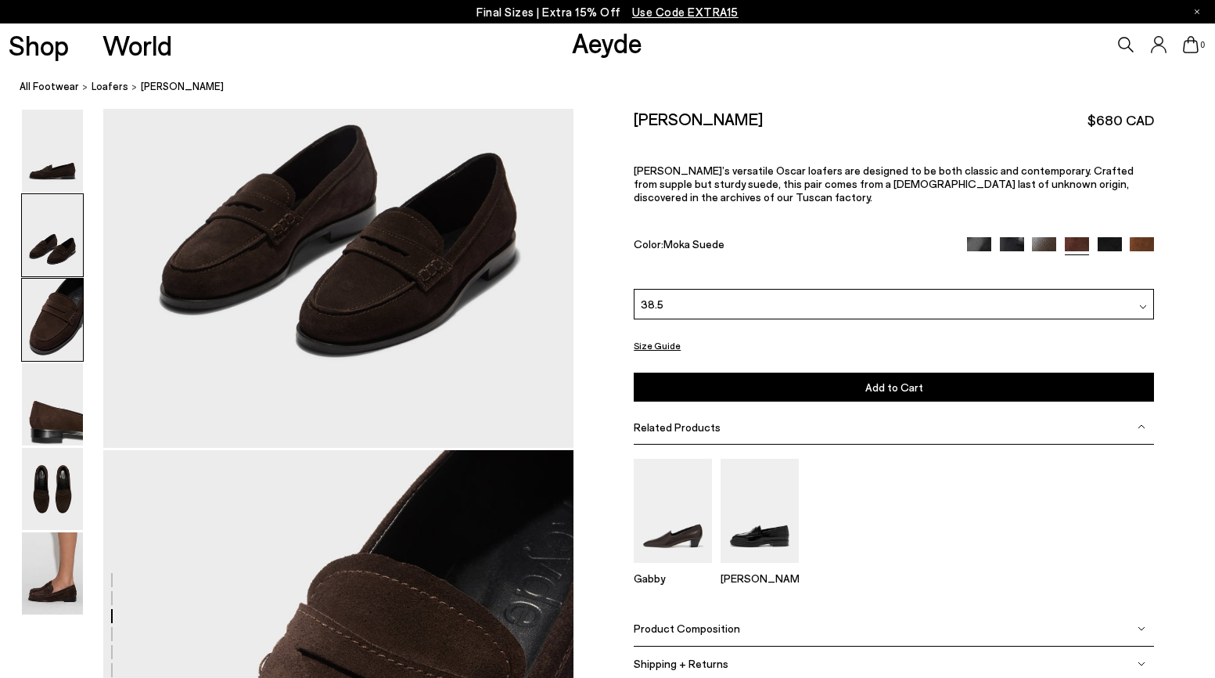
scroll to position [584, 0]
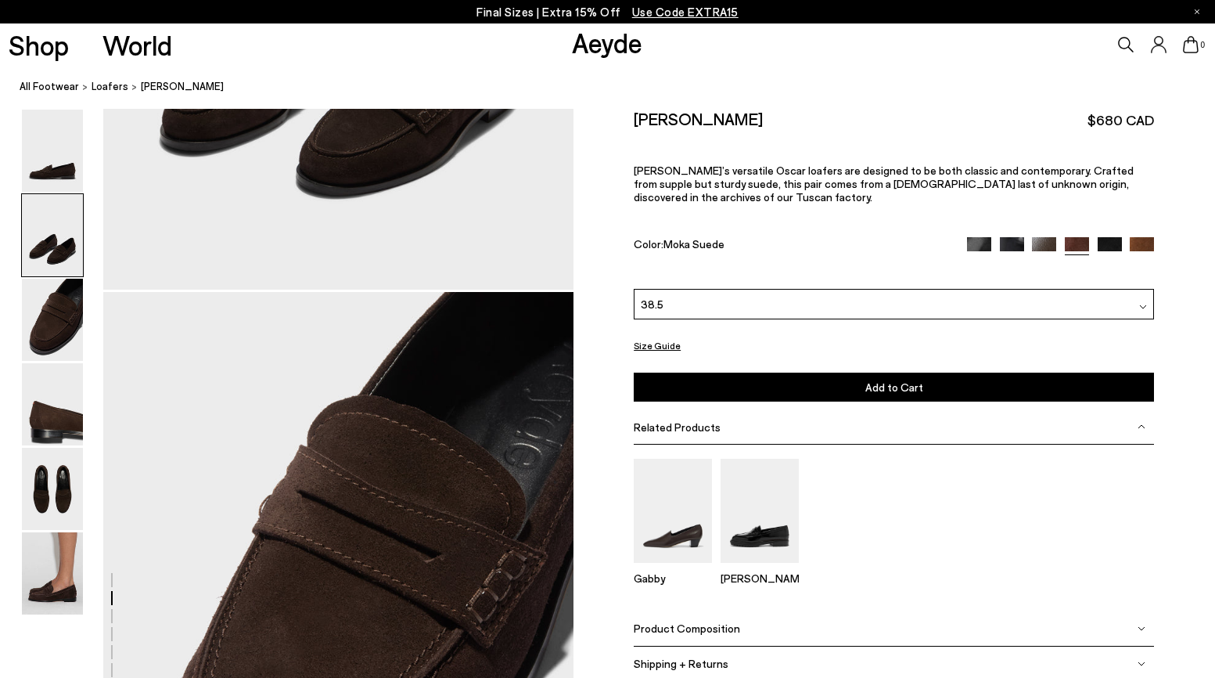
scroll to position [1300, 0]
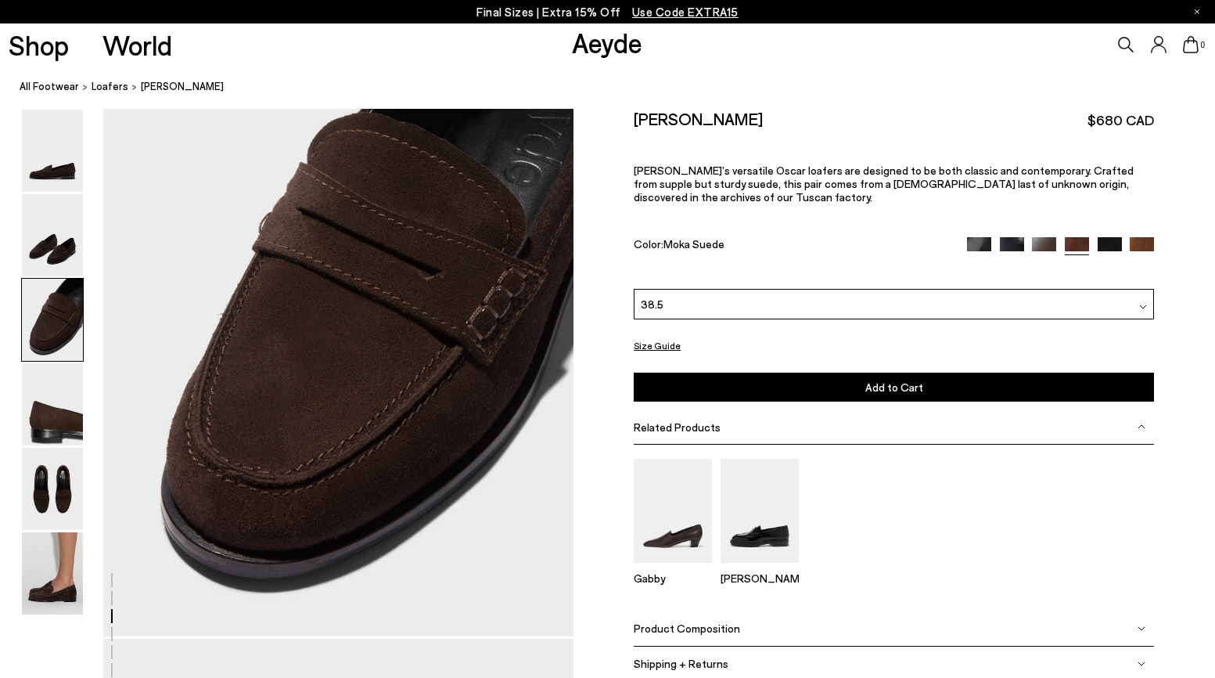
click at [1145, 243] on img at bounding box center [1142, 249] width 24 height 24
click at [59, 581] on img at bounding box center [52, 573] width 61 height 82
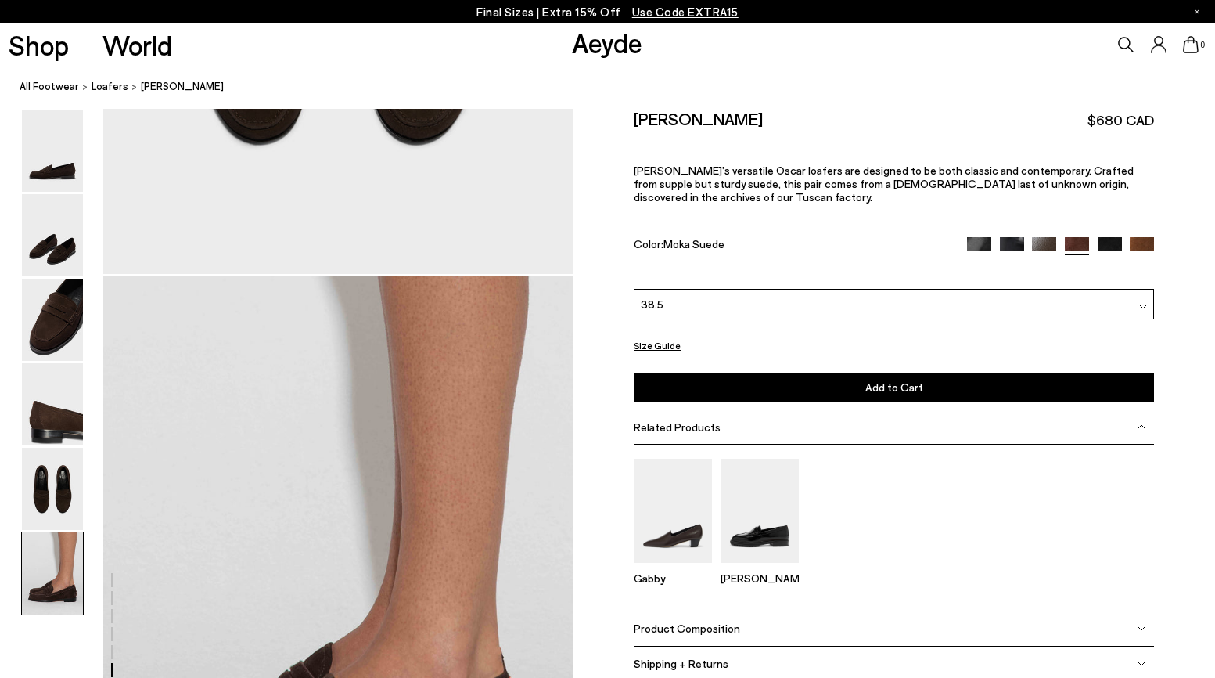
scroll to position [3206, 0]
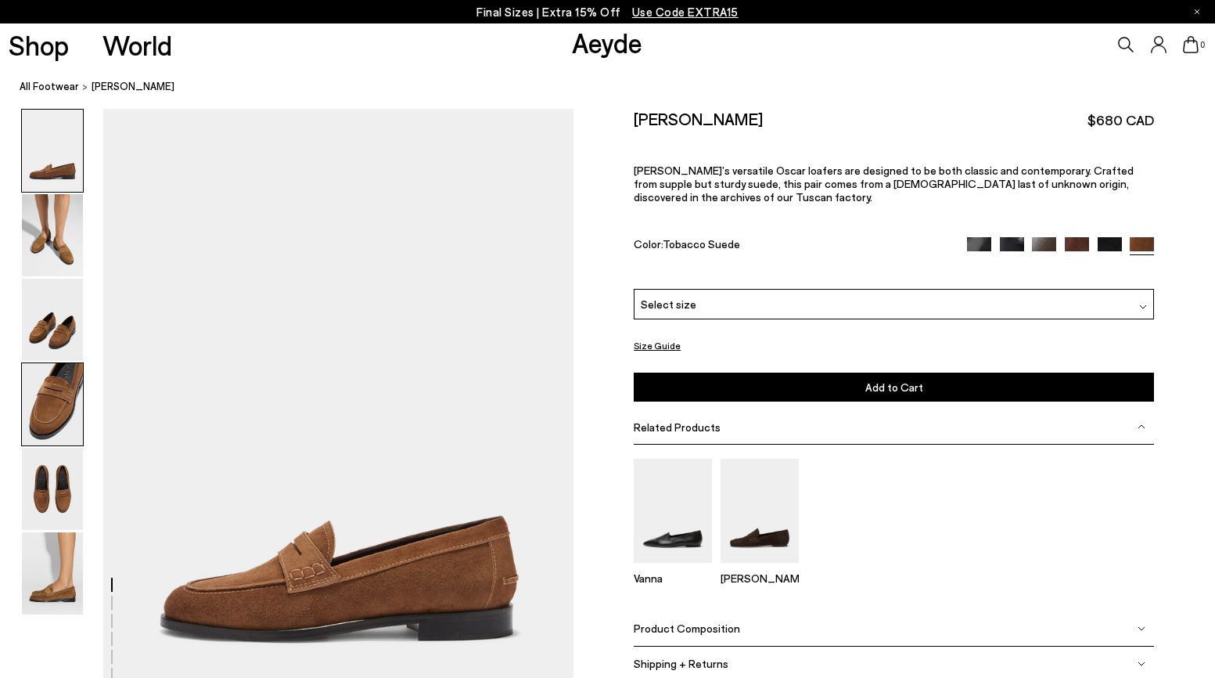
click at [55, 403] on img at bounding box center [52, 404] width 61 height 82
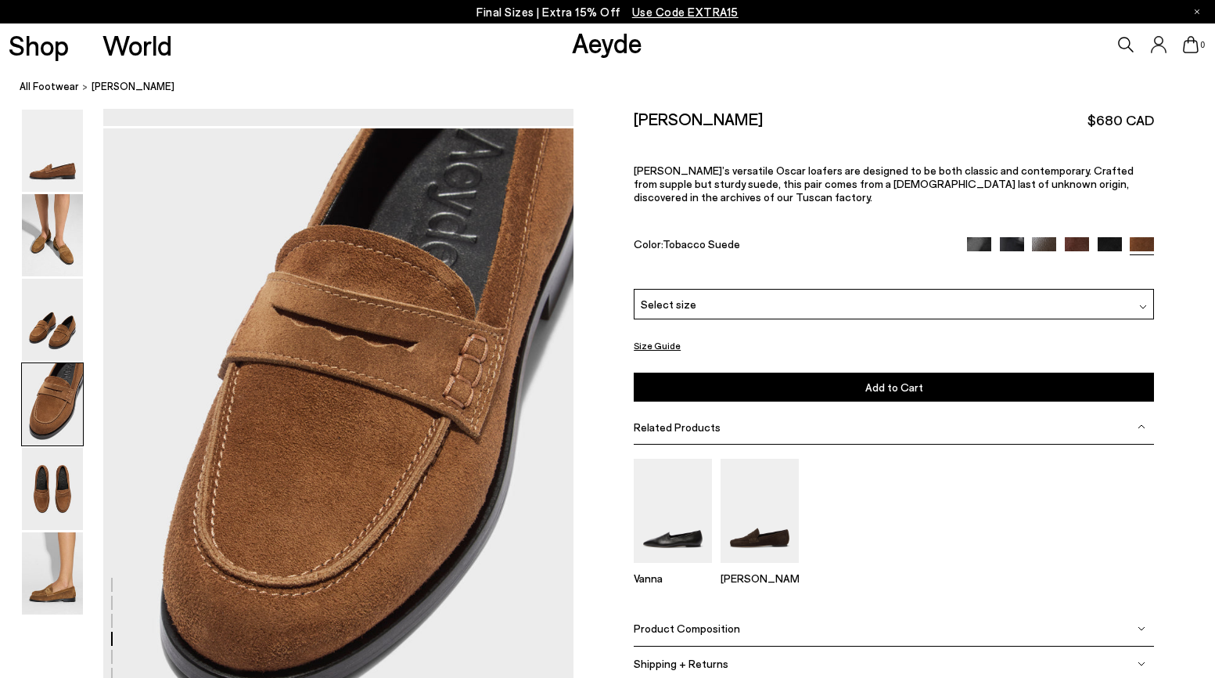
scroll to position [1887, 0]
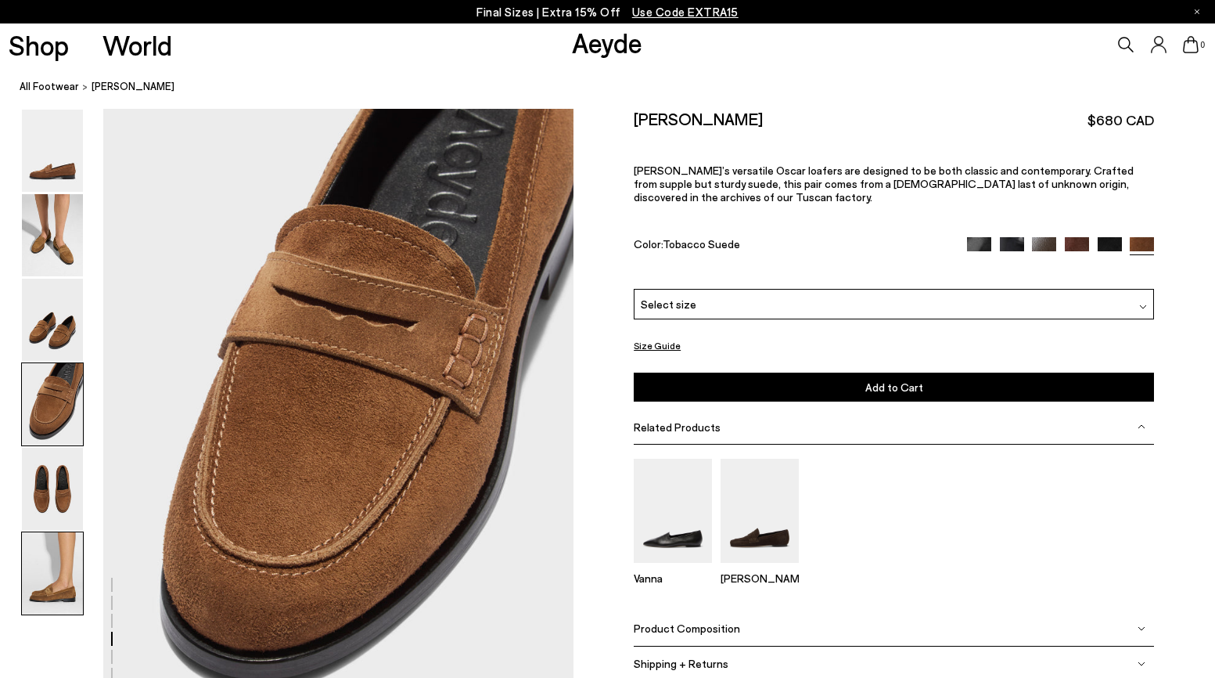
click at [56, 569] on img at bounding box center [52, 573] width 61 height 82
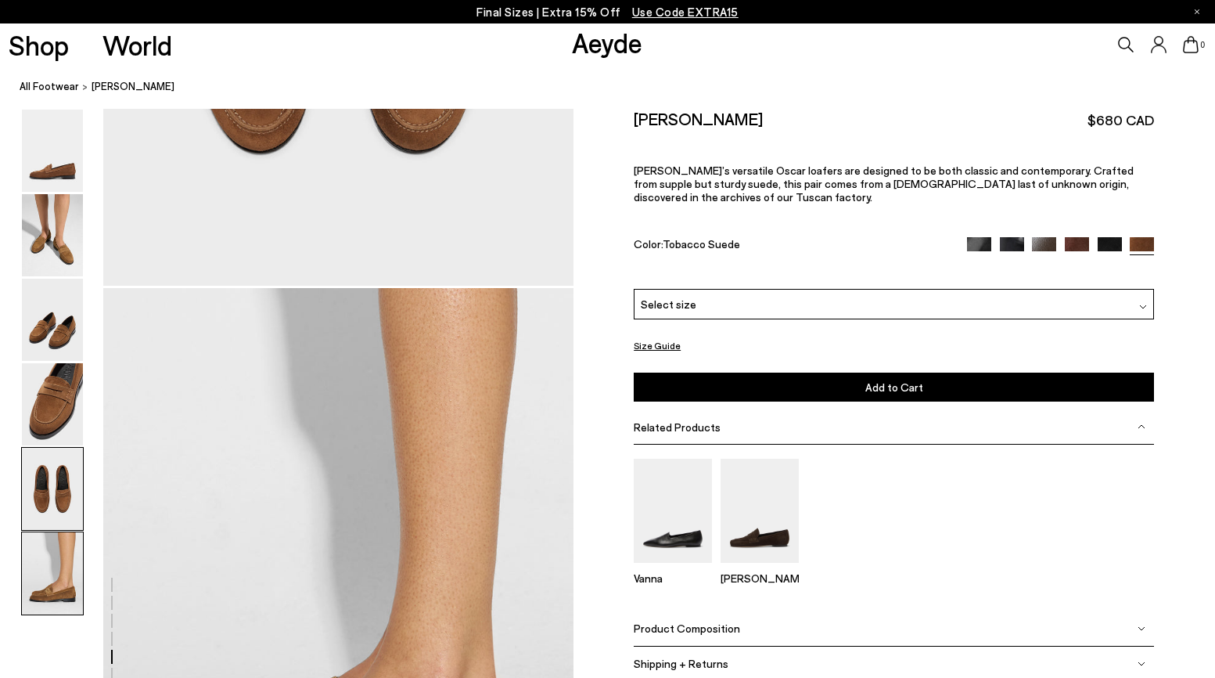
scroll to position [3252, 0]
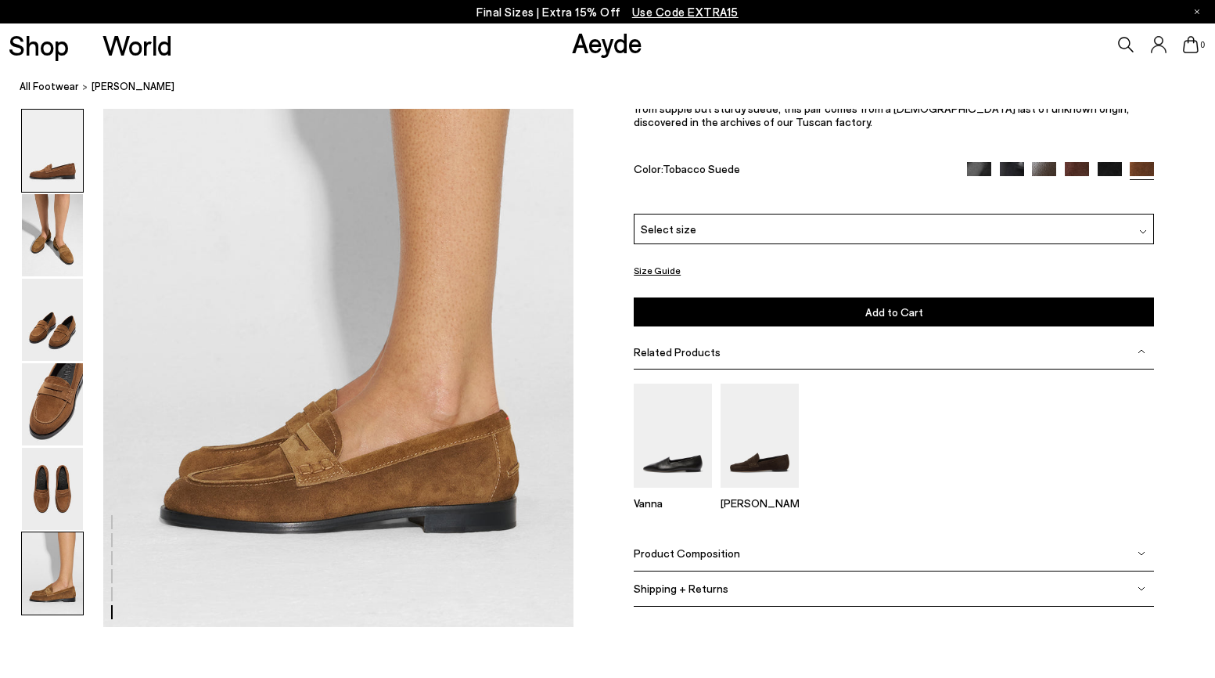
click at [59, 164] on img at bounding box center [52, 151] width 61 height 82
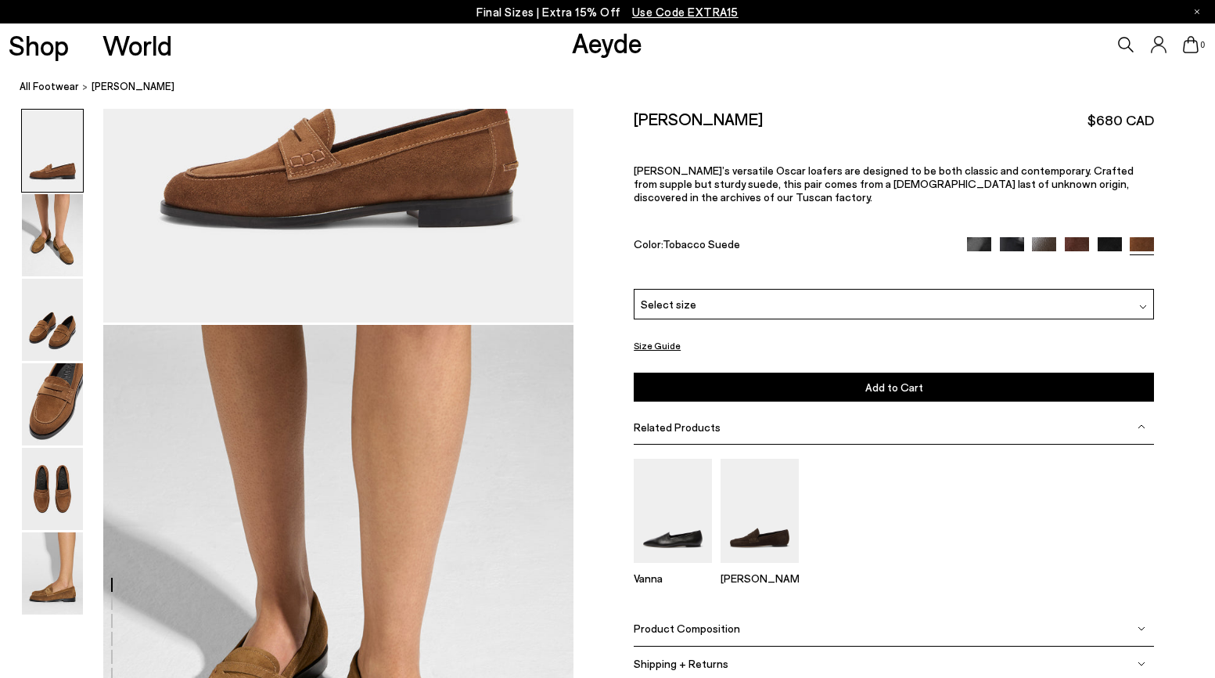
scroll to position [0, 0]
